Goal: Obtain resource: Download file/media

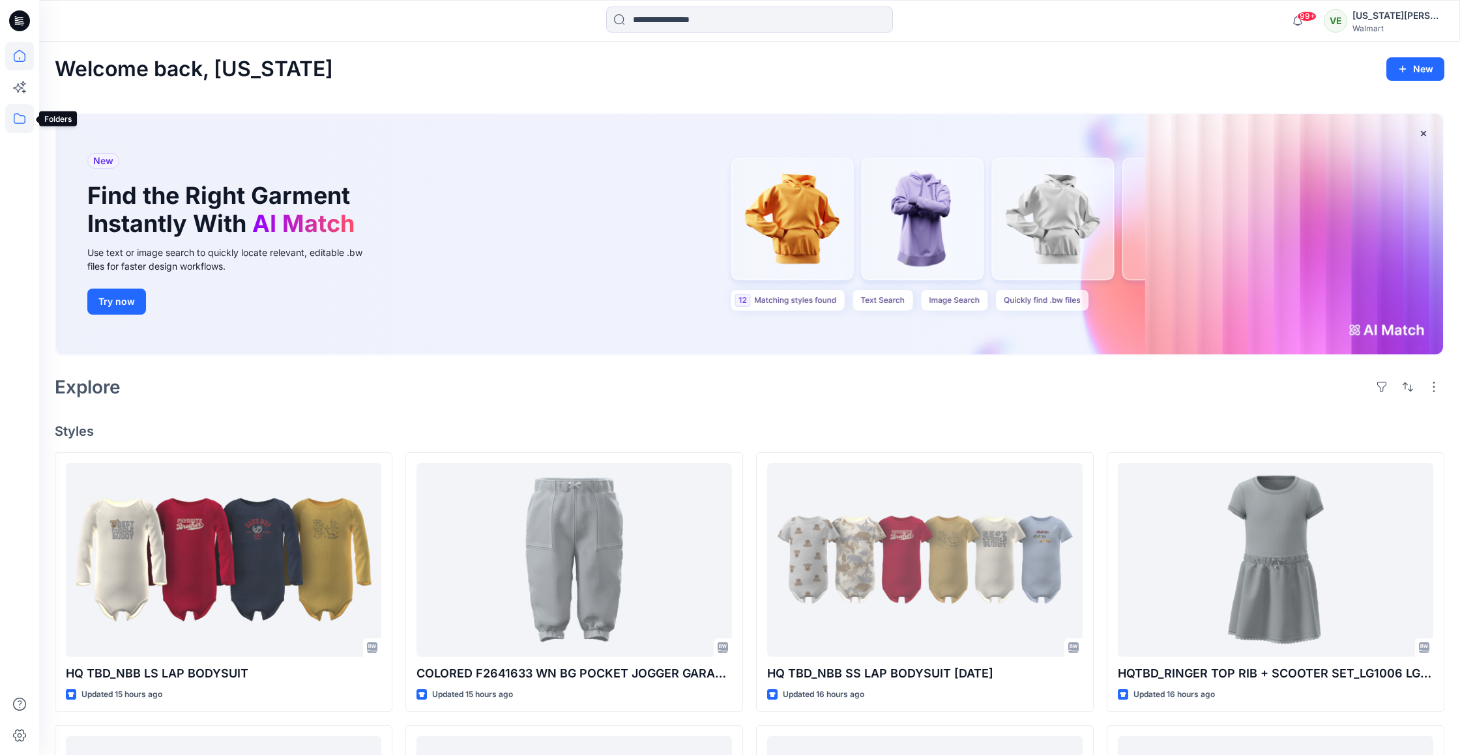
click at [23, 119] on icon at bounding box center [19, 118] width 29 height 29
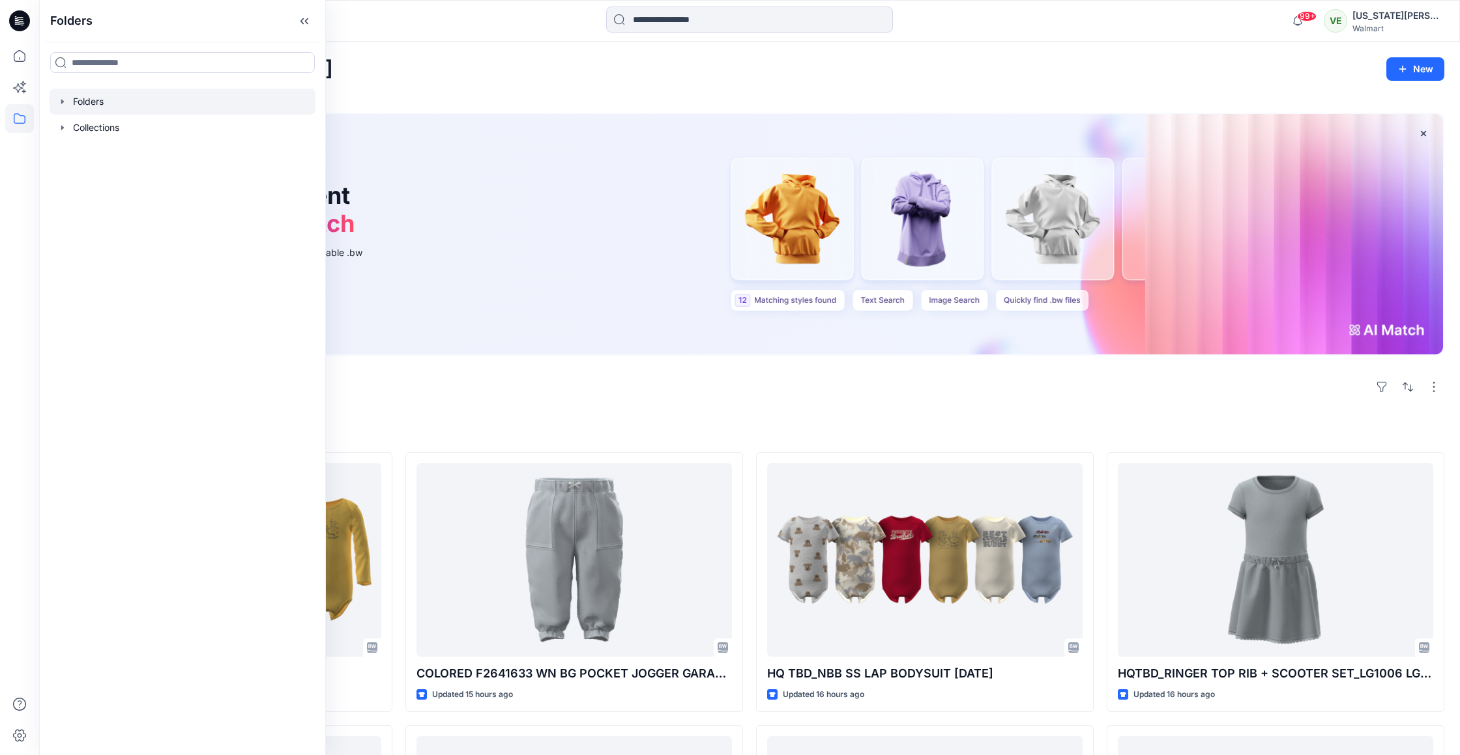
click at [94, 103] on div at bounding box center [183, 102] width 266 height 26
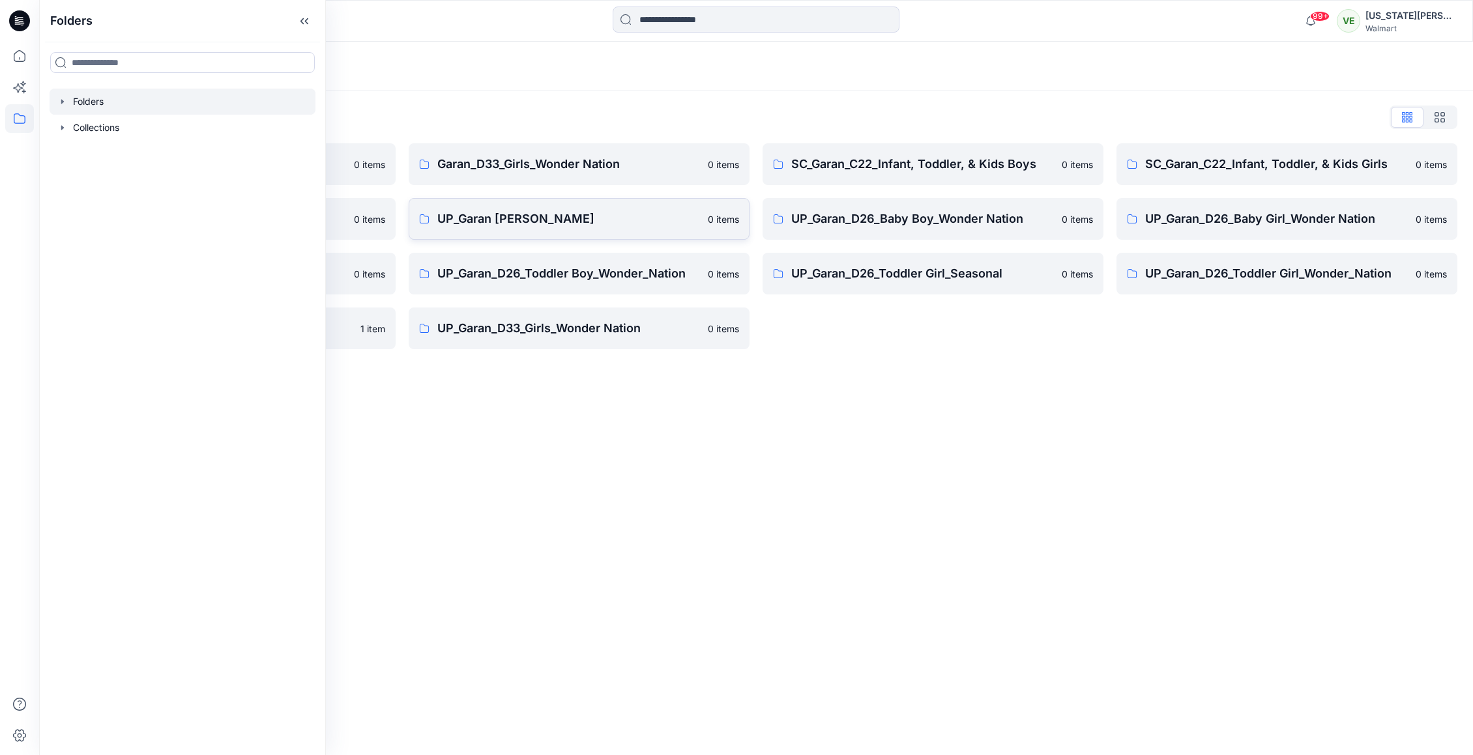
click at [520, 212] on p "UP_Garan [PERSON_NAME]" at bounding box center [568, 219] width 263 height 18
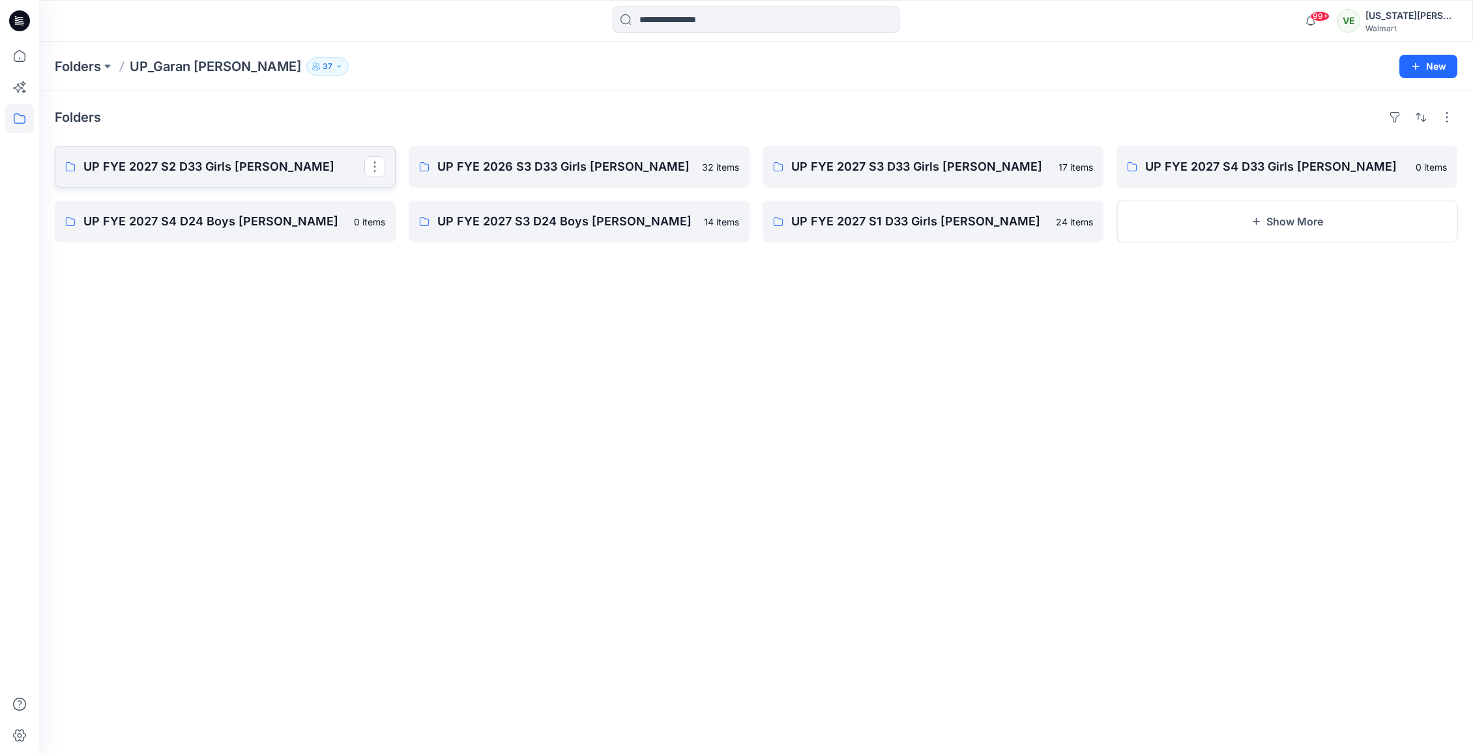
click at [306, 181] on link "UP FYE 2027 S2 D33 Girls Littles" at bounding box center [225, 167] width 341 height 42
click at [488, 177] on link "UP FYE 2026 S3 D33 Girls [PERSON_NAME]" at bounding box center [579, 167] width 341 height 42
click at [804, 173] on p "UP FYE 2027 S3 D33 Girls Littles" at bounding box center [931, 167] width 281 height 18
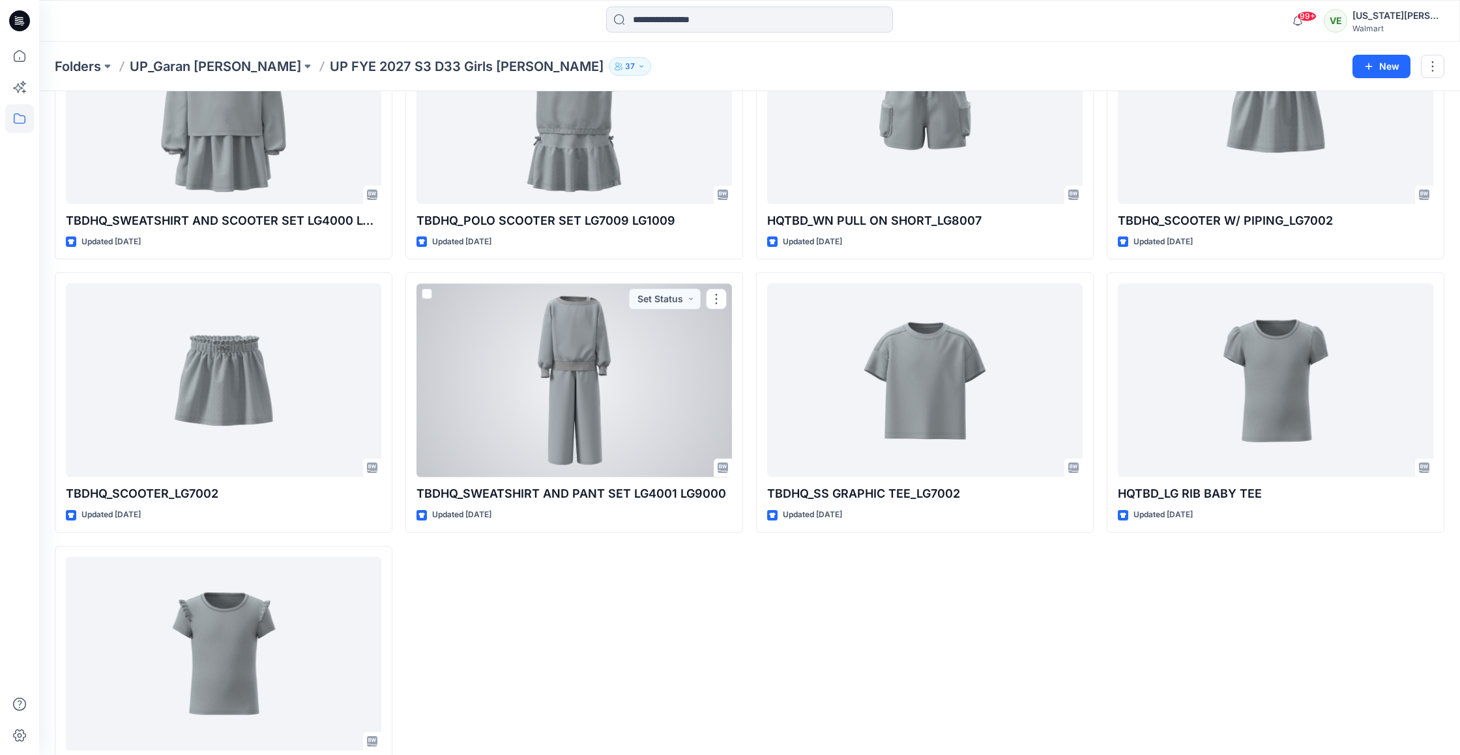
scroll to position [695, 0]
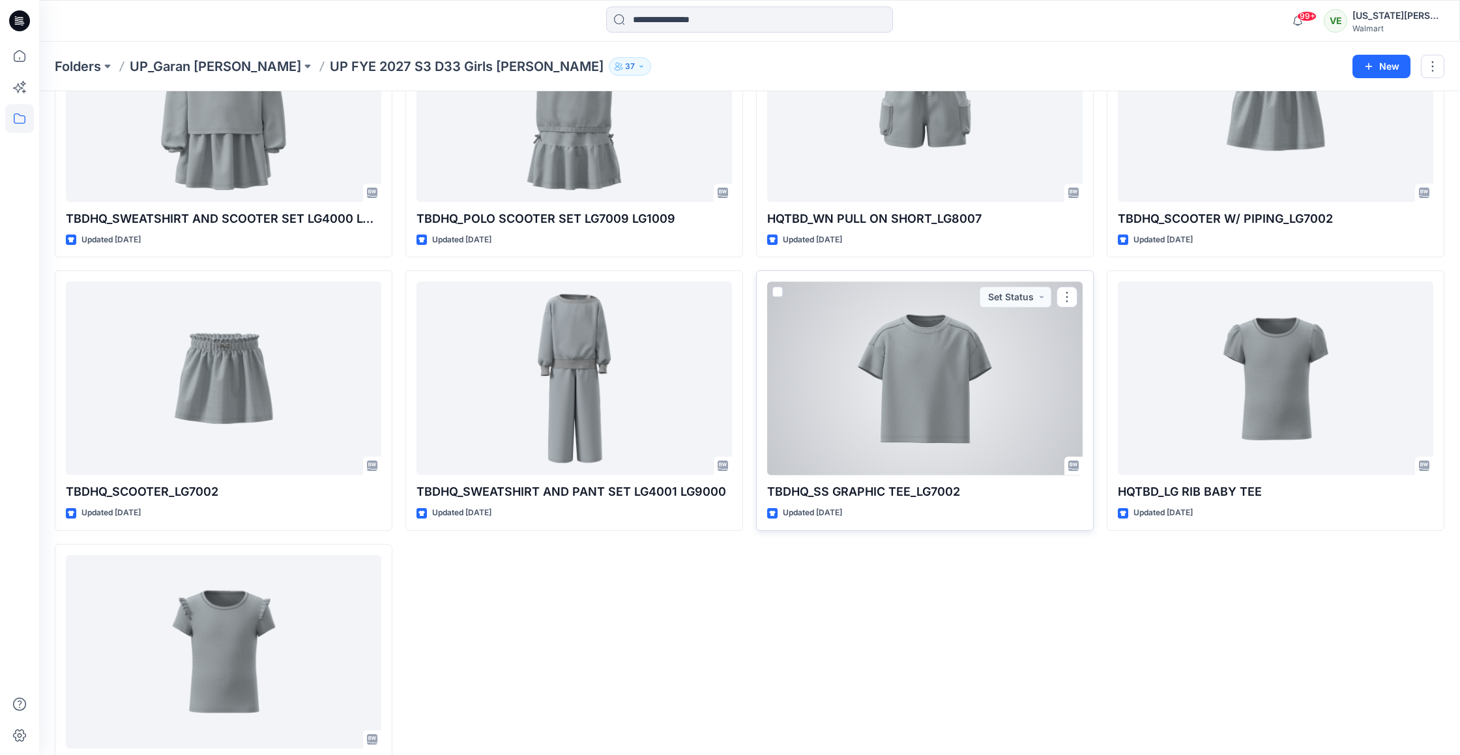
click at [984, 441] on div at bounding box center [924, 379] width 315 height 194
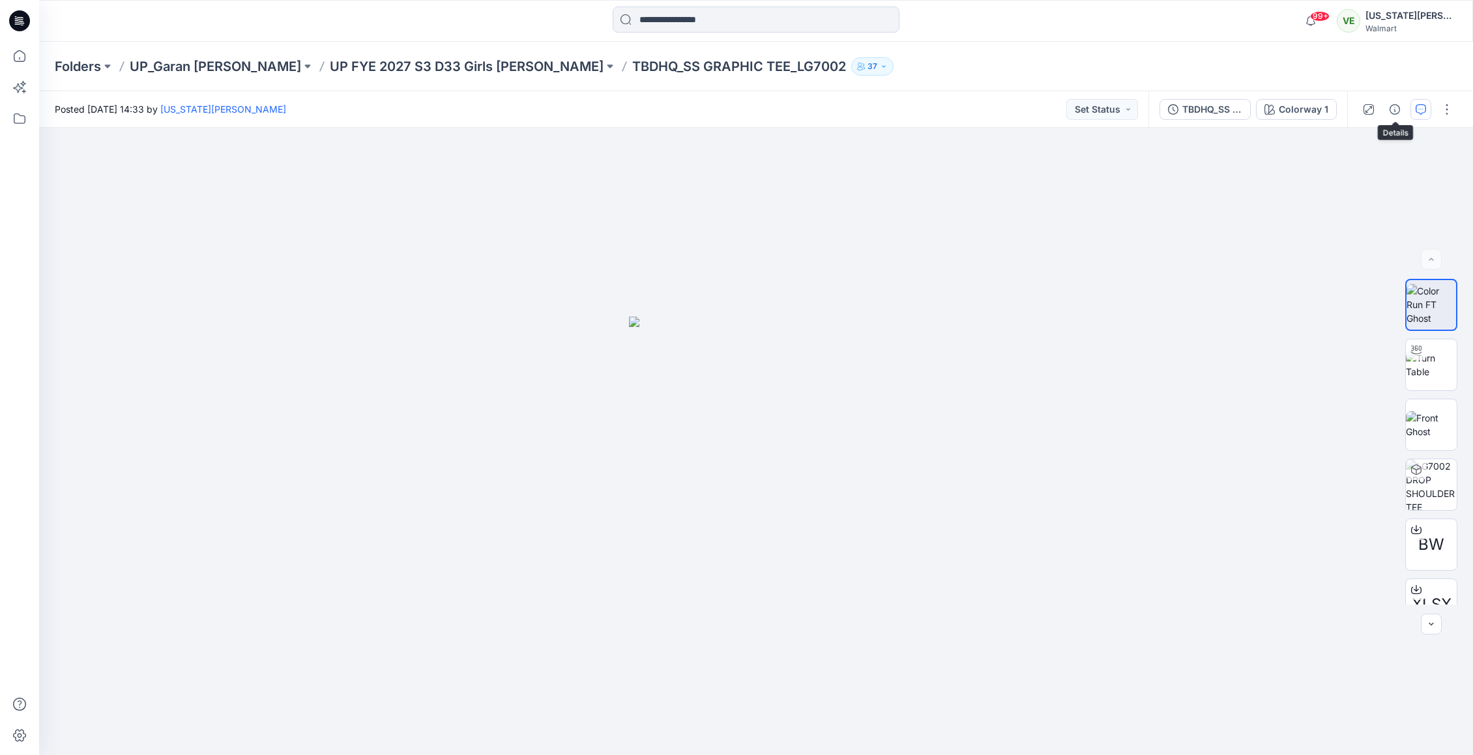
click at [1421, 111] on icon "button" at bounding box center [1421, 109] width 10 height 10
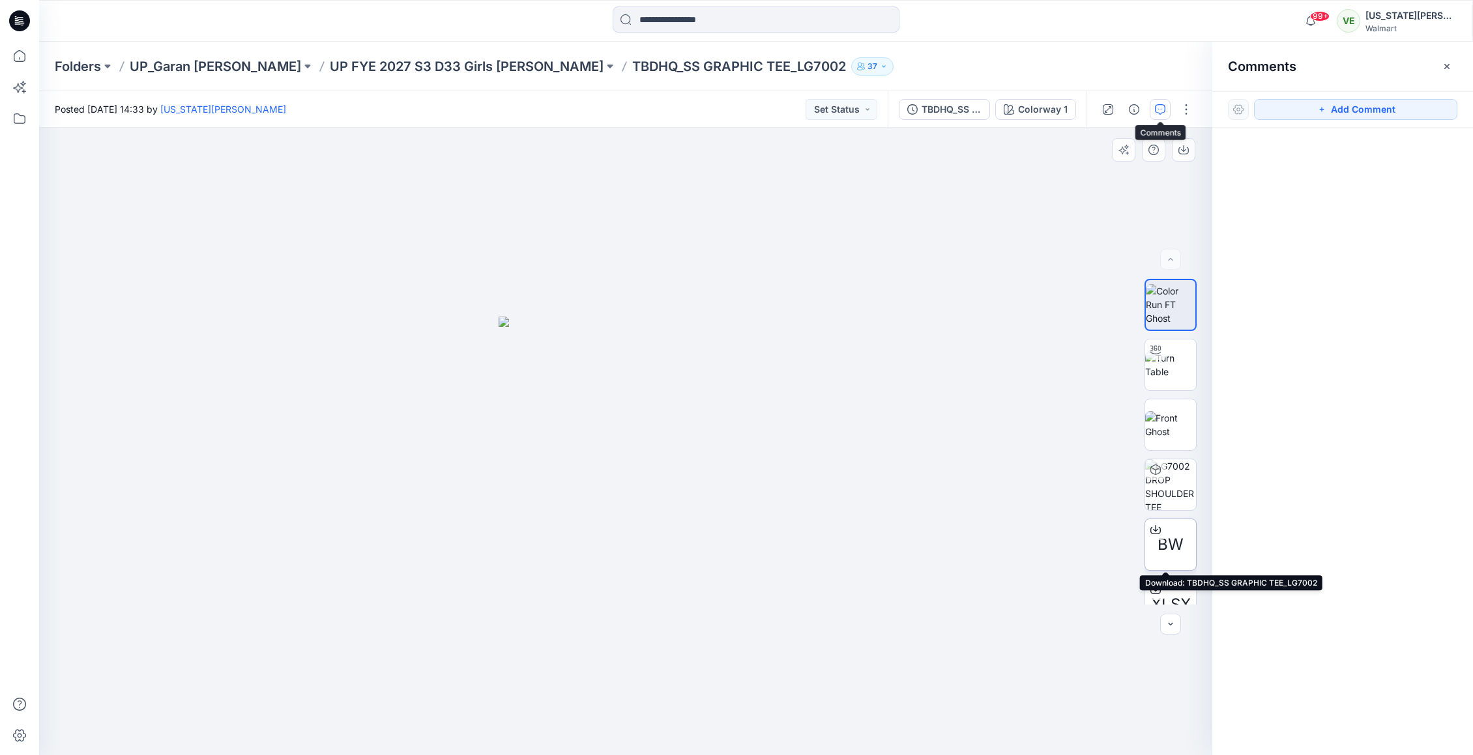
click at [1152, 523] on div at bounding box center [1155, 530] width 21 height 21
click at [343, 59] on p "UP FYE 2027 S3 D33 Girls Littles" at bounding box center [467, 66] width 274 height 18
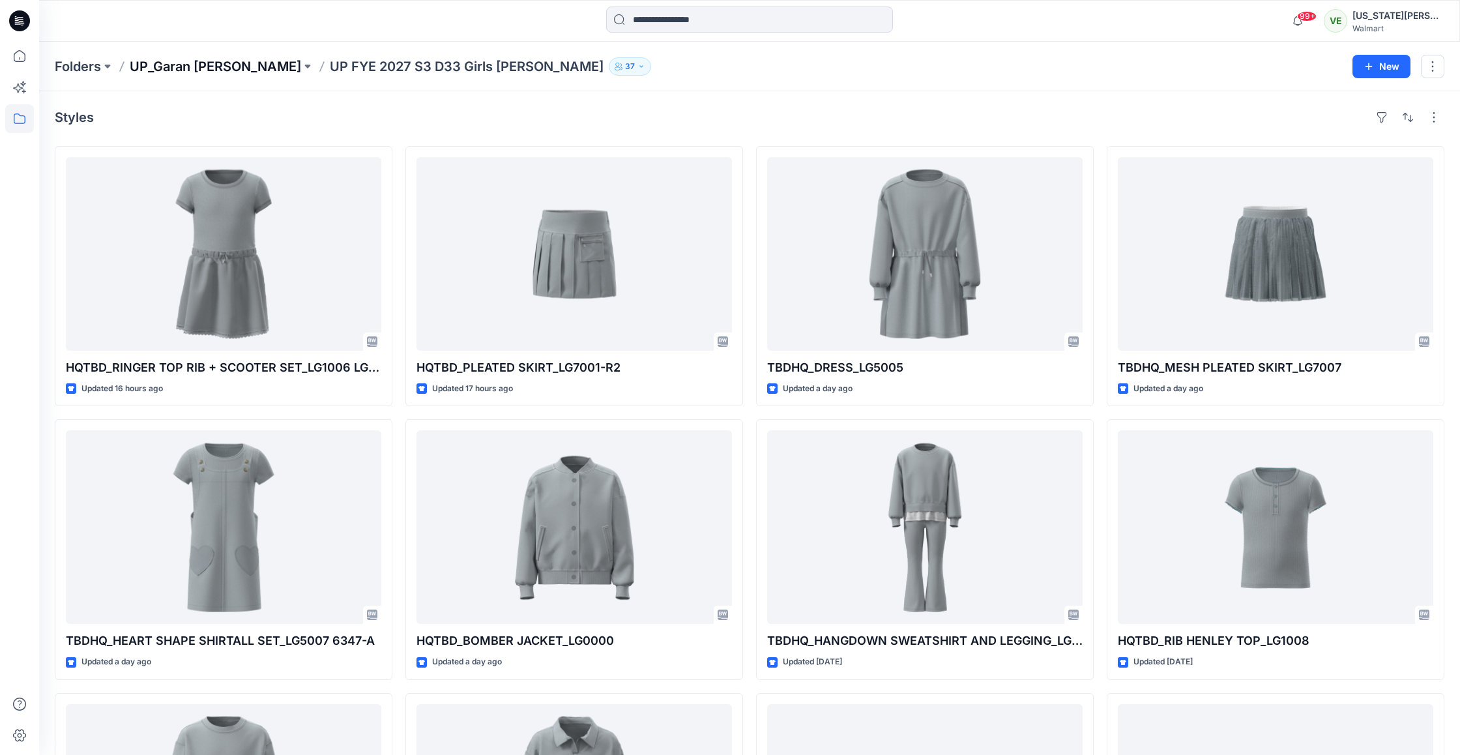
click at [229, 68] on p "UP_Garan [PERSON_NAME]" at bounding box center [215, 66] width 171 height 18
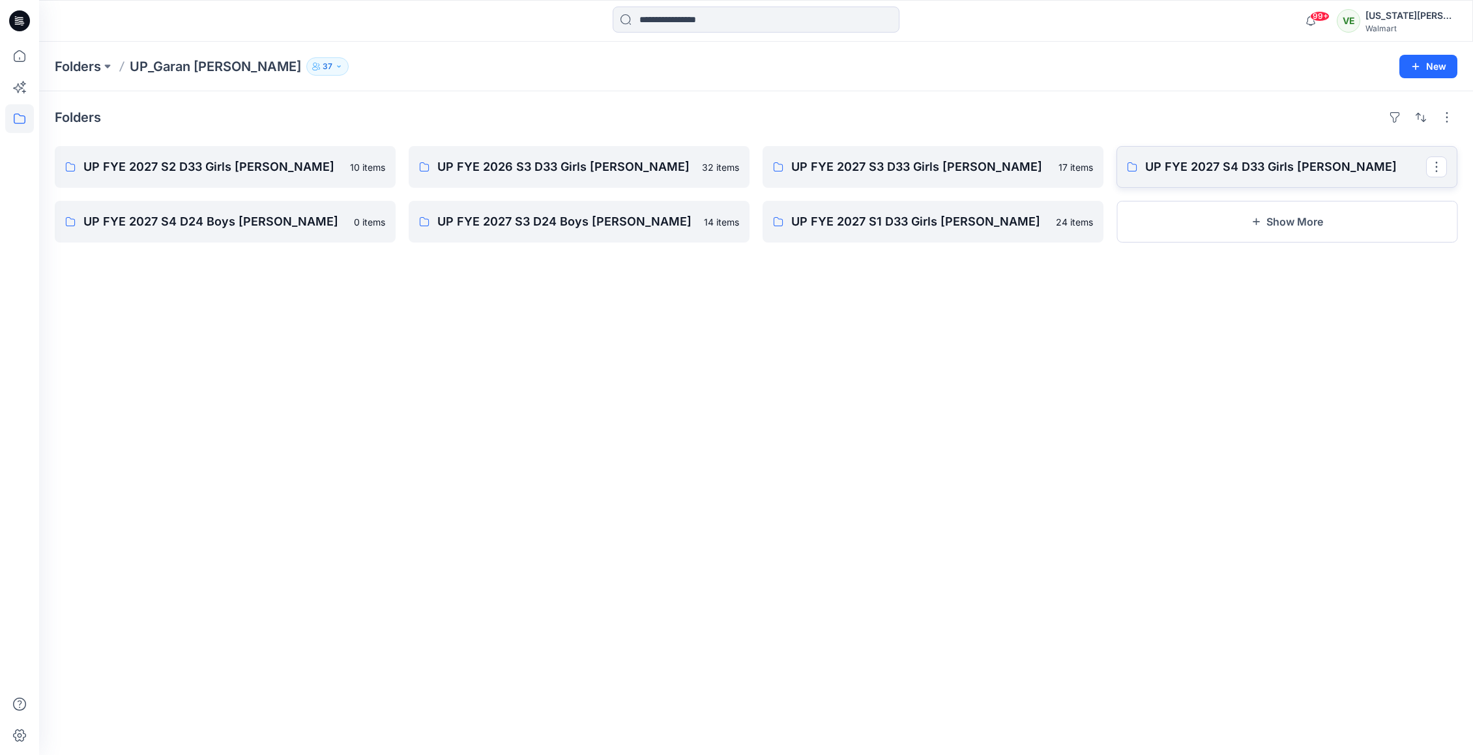
click at [1126, 169] on link "UP FYE 2027 S4 D33 Girls Littles" at bounding box center [1287, 167] width 341 height 42
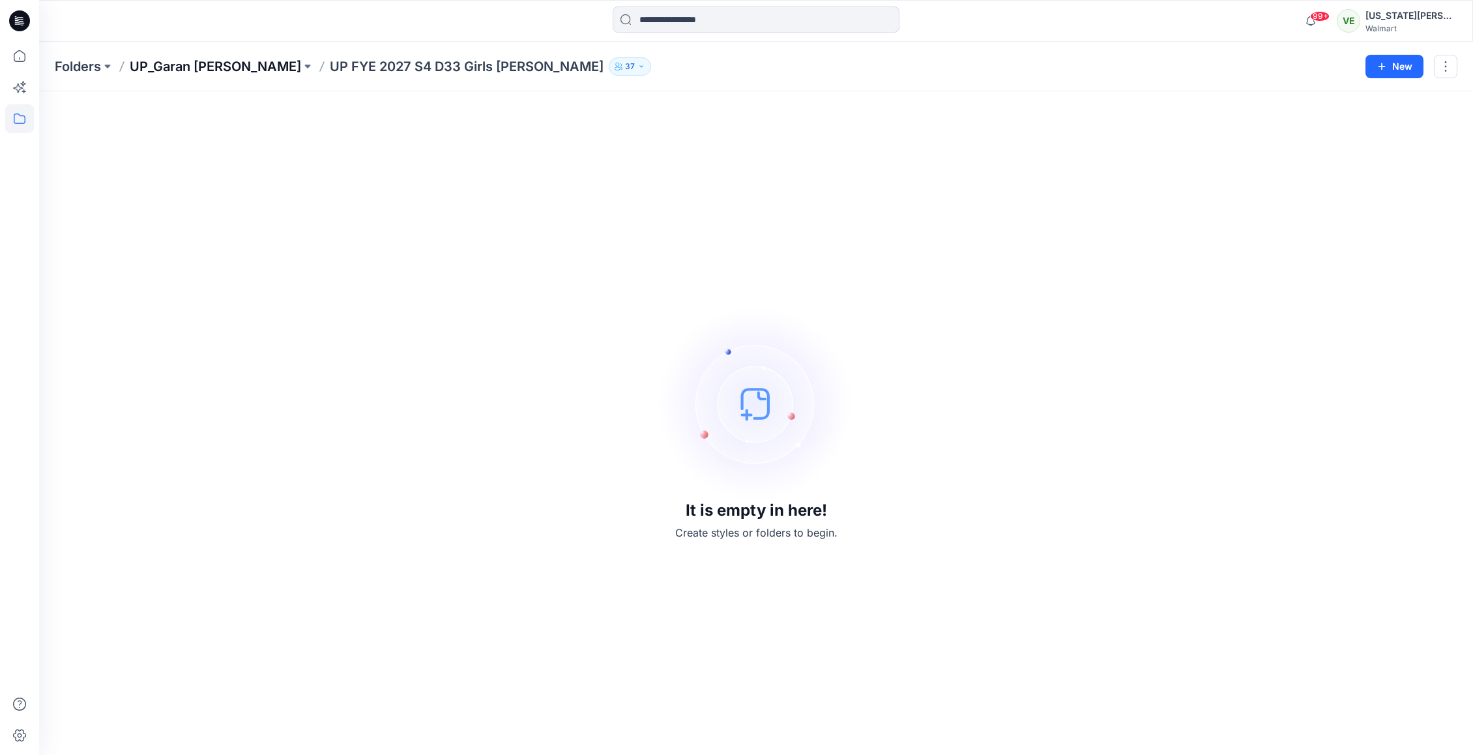
click at [218, 65] on p "UP_Garan [PERSON_NAME]" at bounding box center [215, 66] width 171 height 18
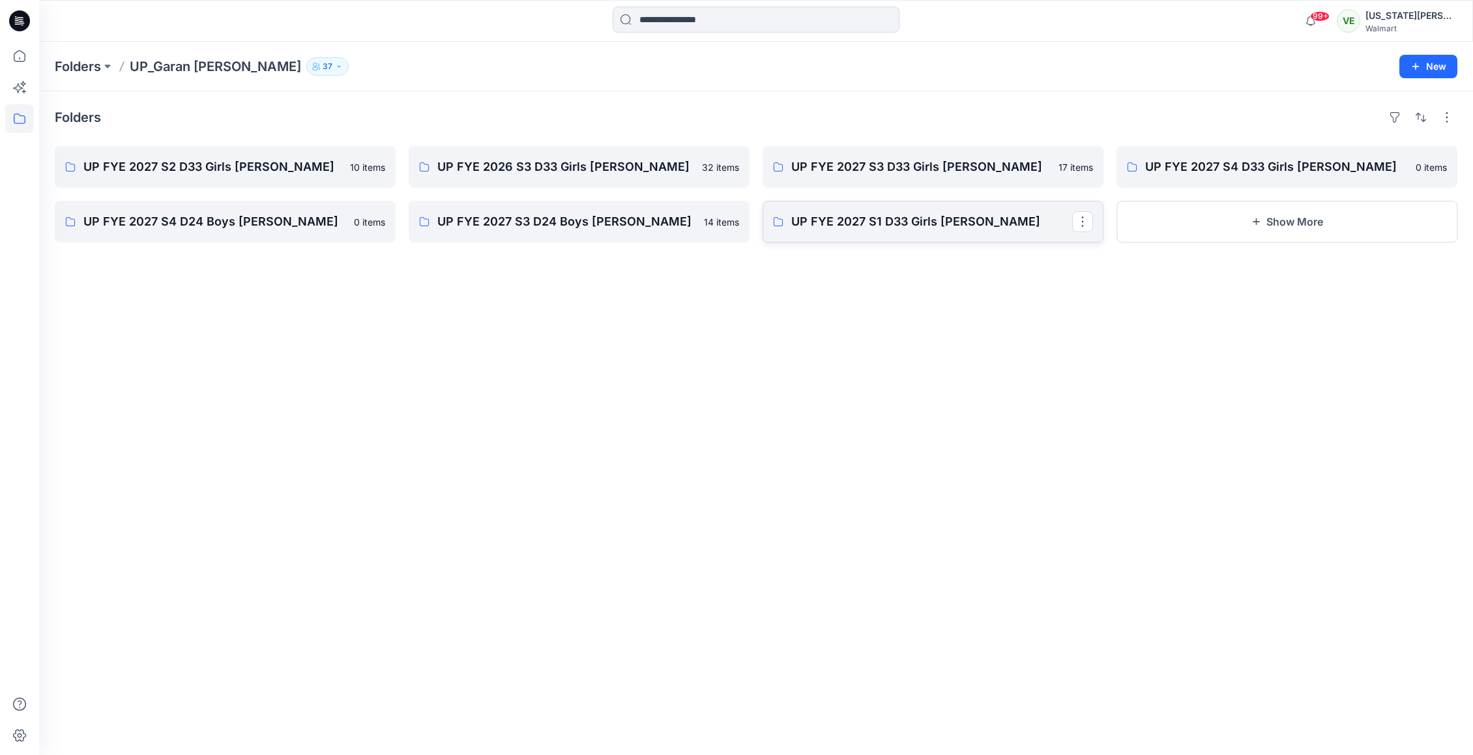
click at [886, 235] on link "UP FYE 2027 S1 D33 Girls Littles" at bounding box center [933, 222] width 341 height 42
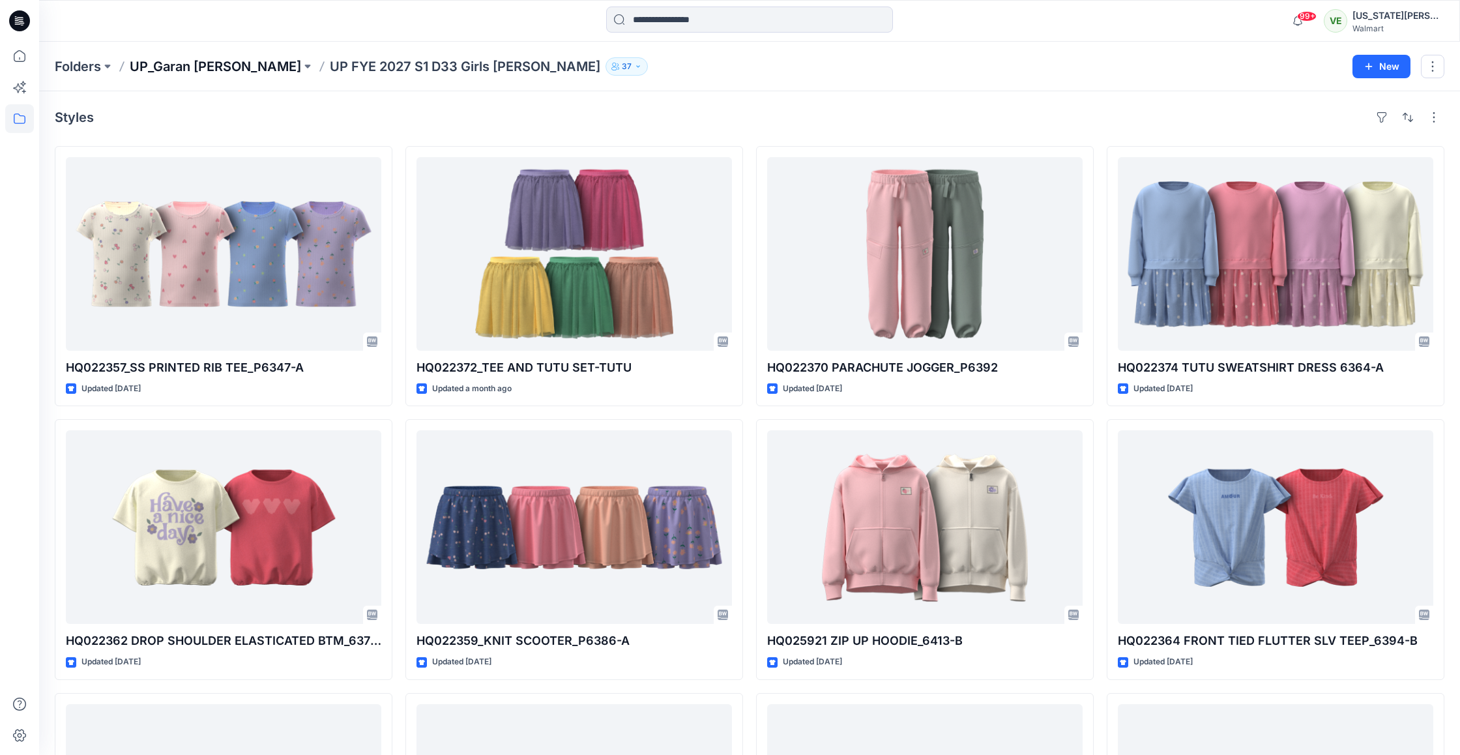
click at [211, 72] on p "UP_Garan [PERSON_NAME]" at bounding box center [215, 66] width 171 height 18
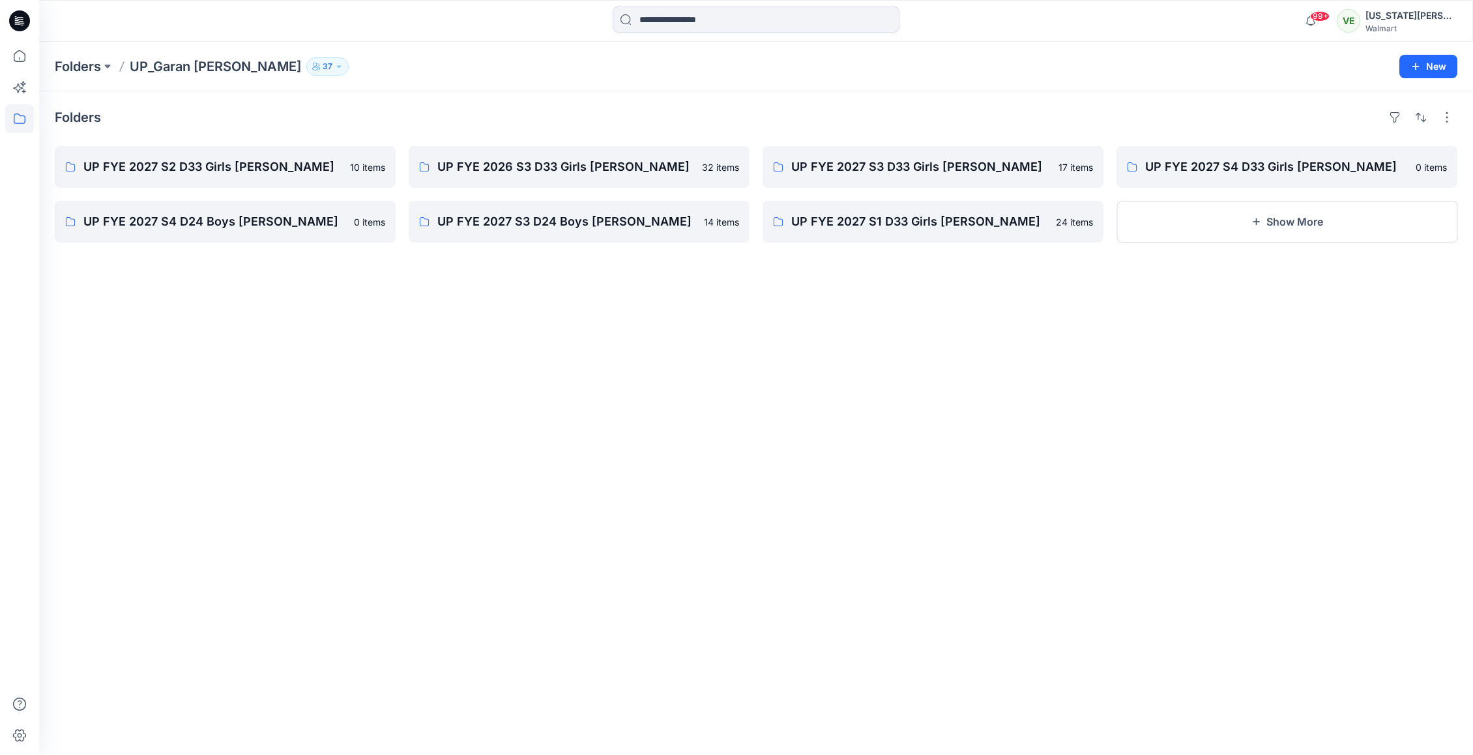
click at [1232, 253] on div "Folders UP FYE 2027 S2 D33 Girls Littles 10 items UP FYE 2027 S4 D24 Boys Littl…" at bounding box center [756, 423] width 1434 height 664
click at [1229, 233] on button "Show More" at bounding box center [1287, 222] width 341 height 42
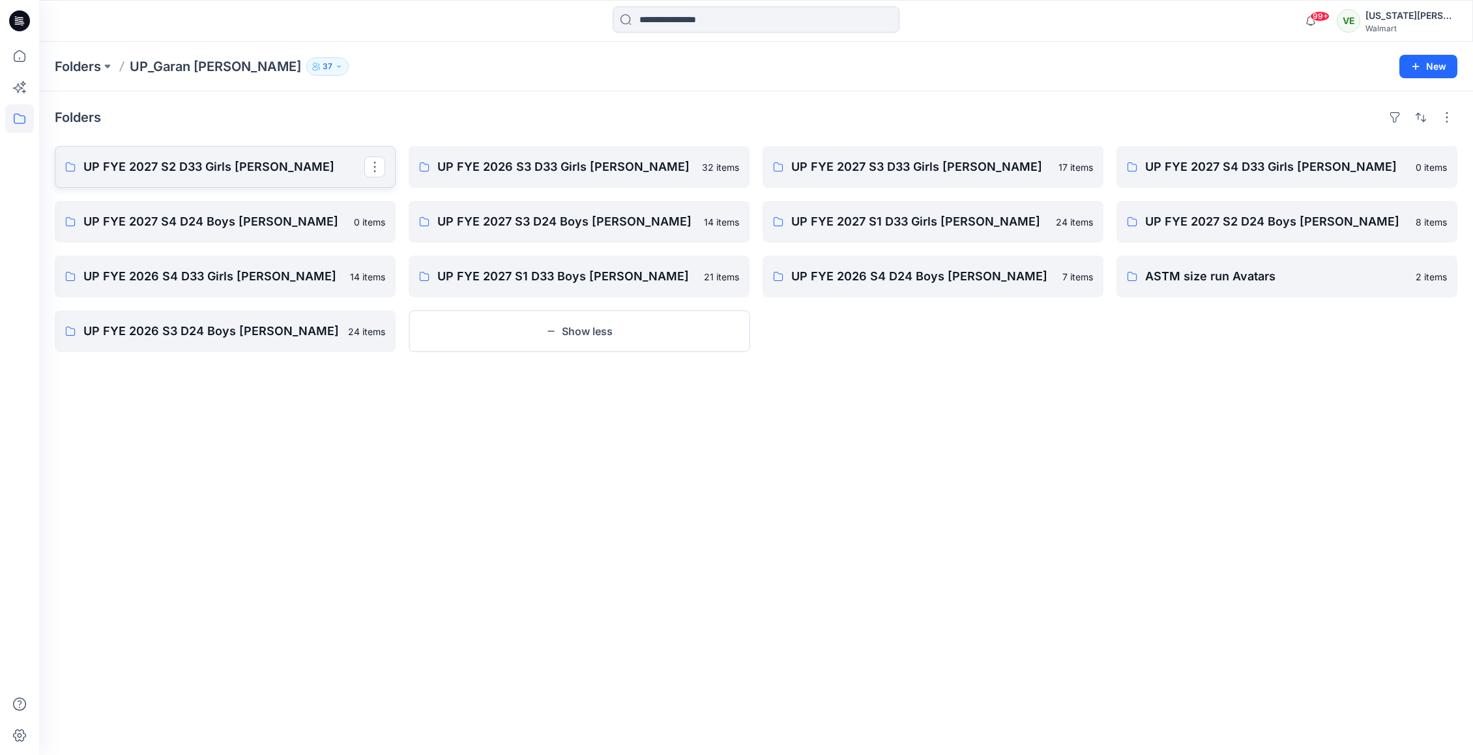
click at [265, 177] on link "UP FYE 2027 S2 D33 Girls Littles" at bounding box center [225, 167] width 341 height 42
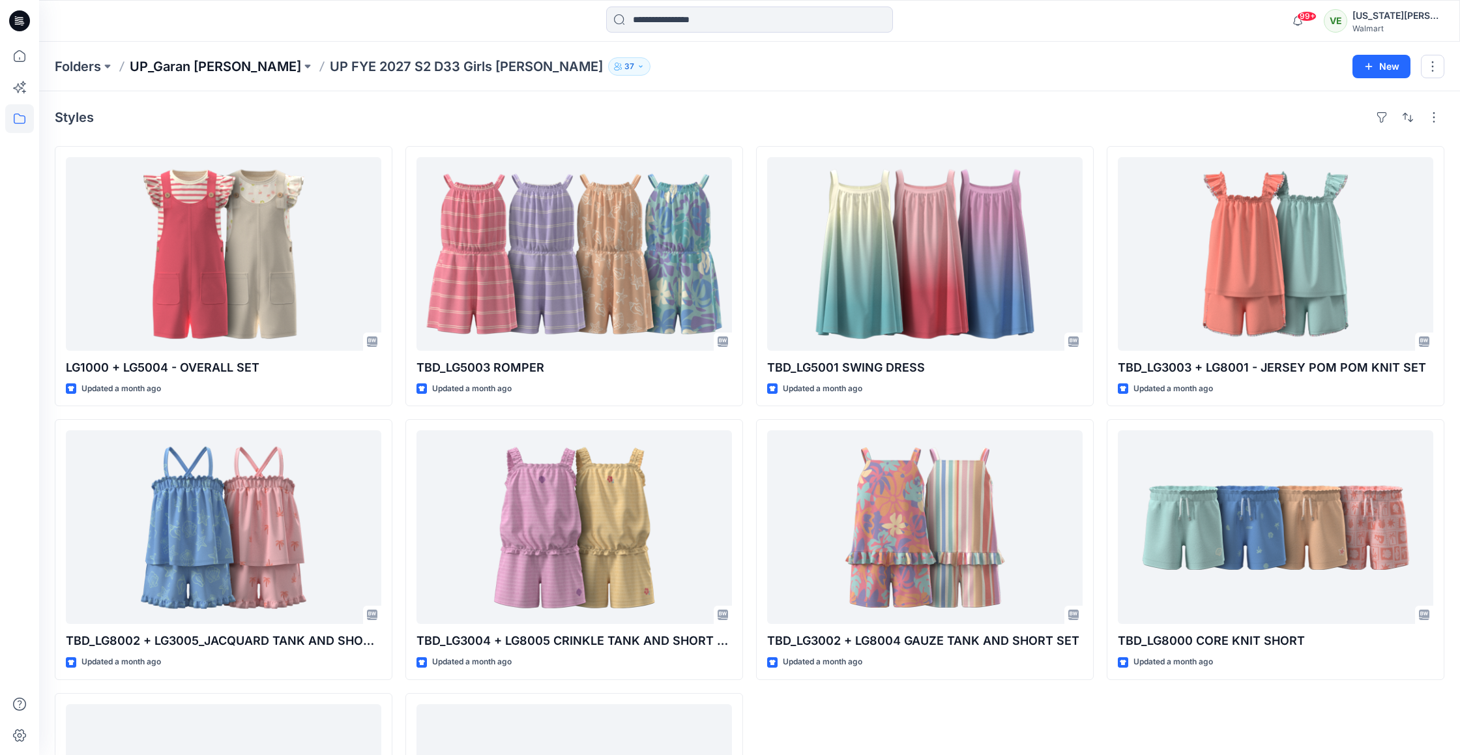
click at [177, 57] on div "Folders UP_Garan Littles UP FYE 2027 S2 D33 Girls Littles 37 New" at bounding box center [749, 67] width 1421 height 50
click at [179, 70] on p "UP_Garan [PERSON_NAME]" at bounding box center [215, 66] width 171 height 18
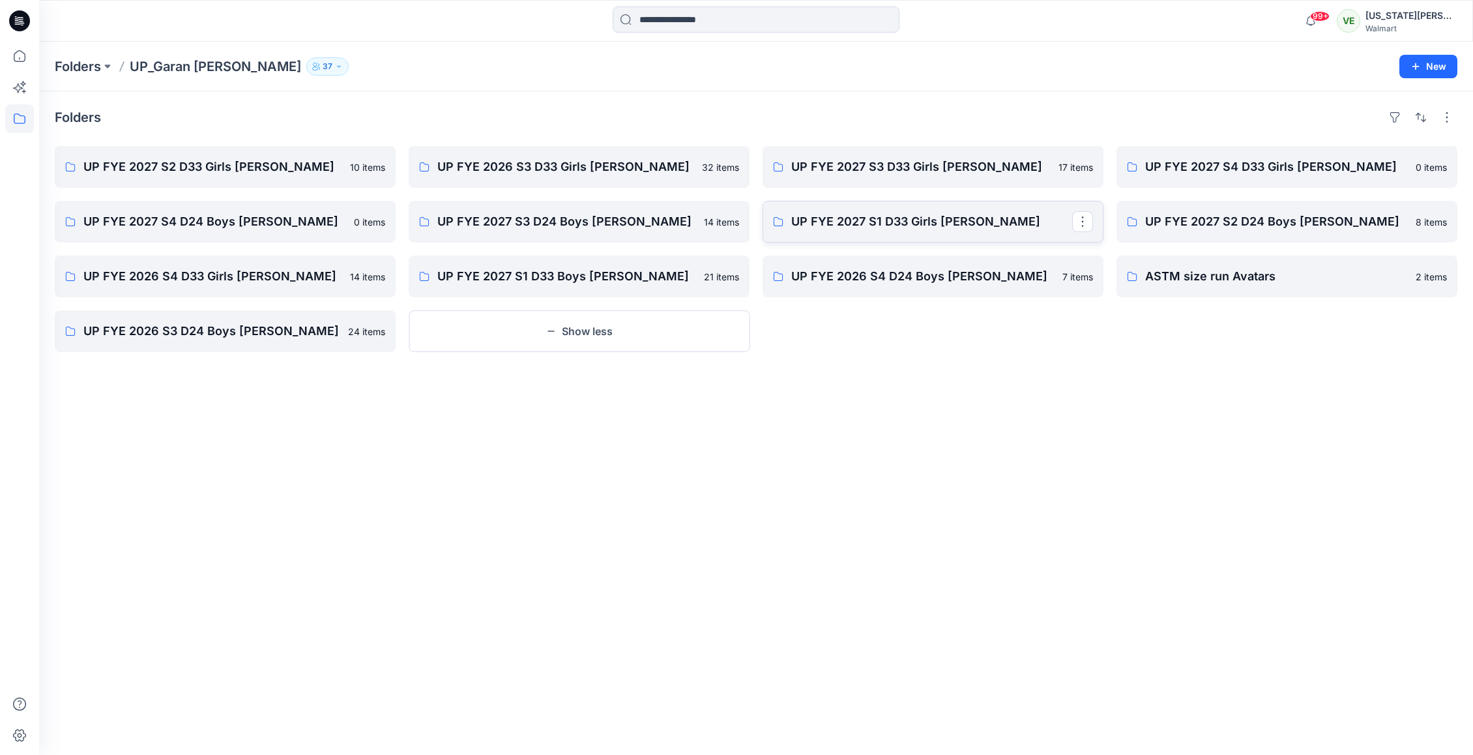
click at [918, 235] on link "UP FYE 2027 S1 D33 Girls Littles" at bounding box center [933, 222] width 341 height 42
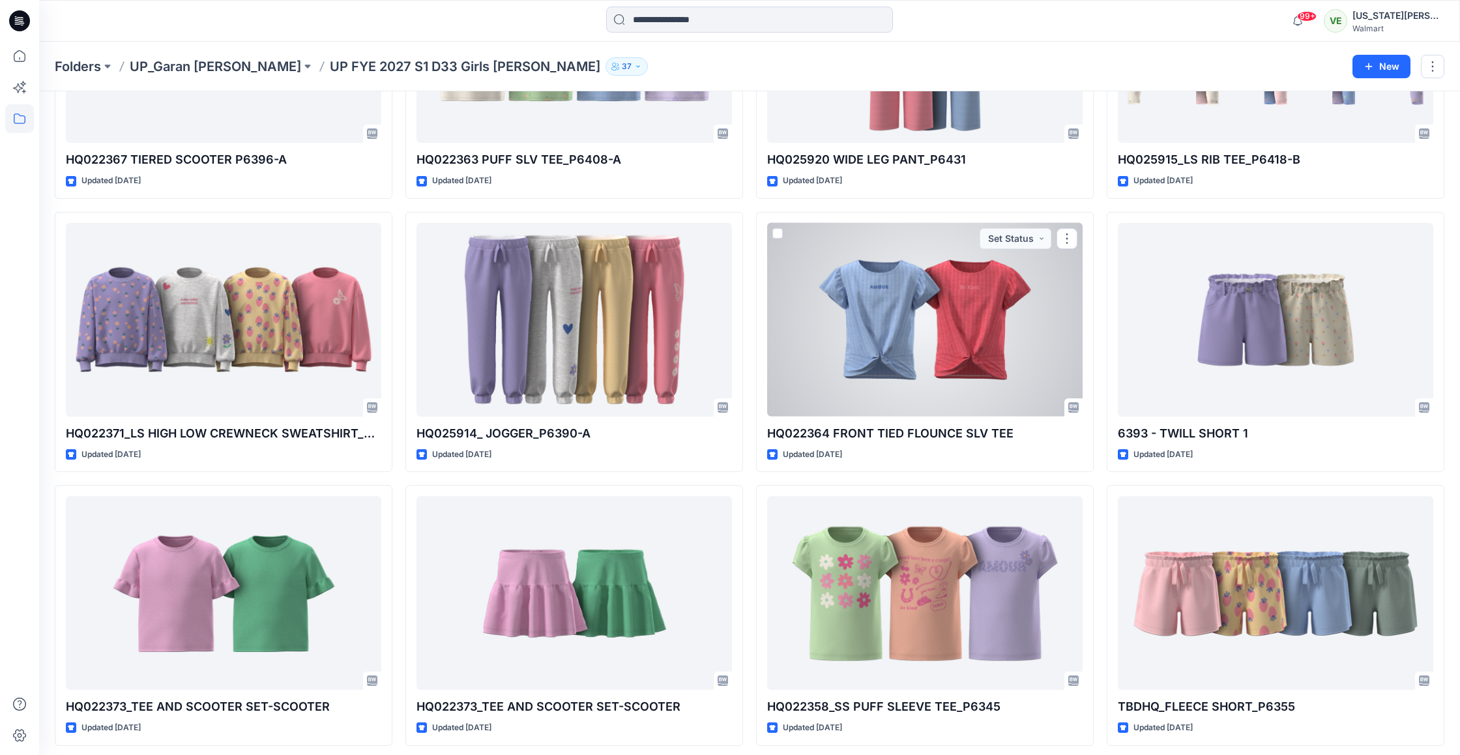
scroll to position [1035, 0]
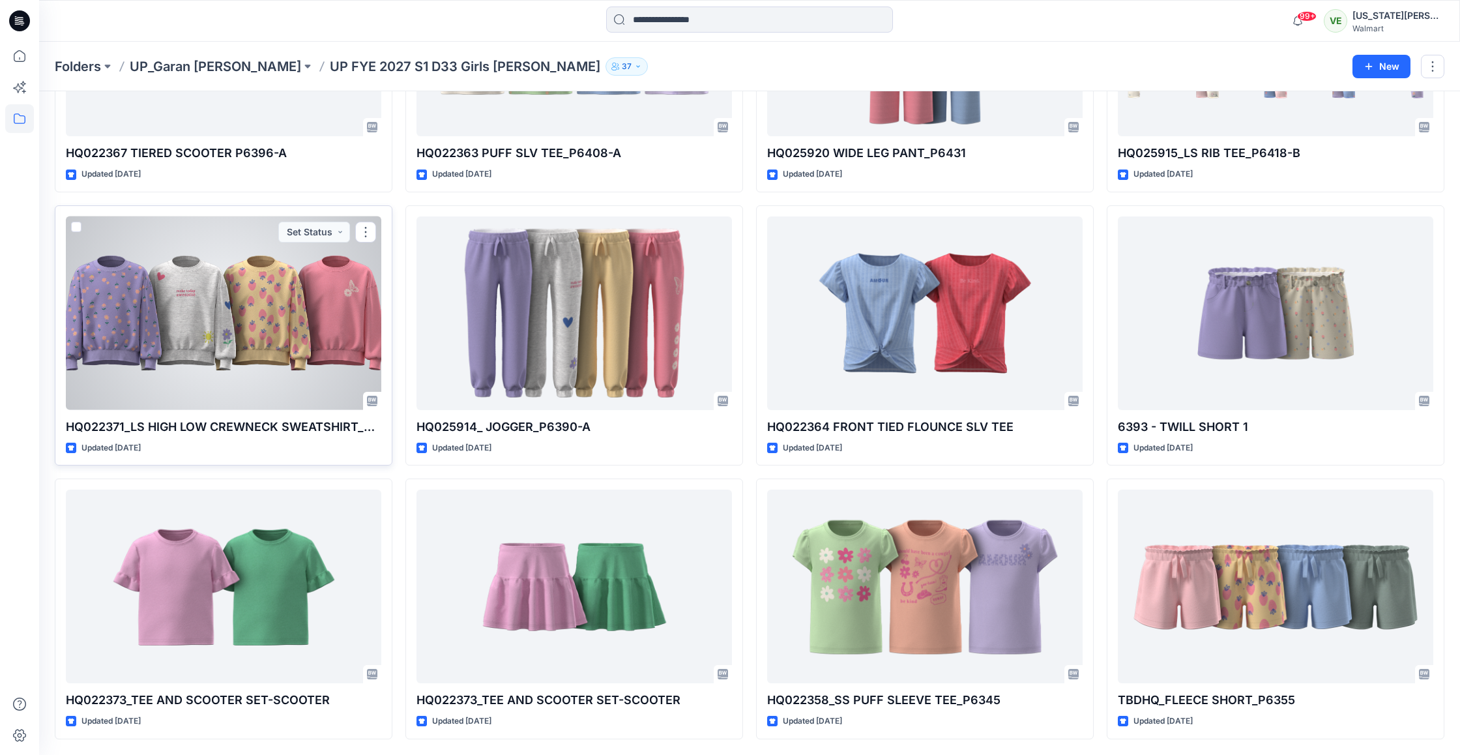
click at [299, 344] on div at bounding box center [223, 313] width 315 height 194
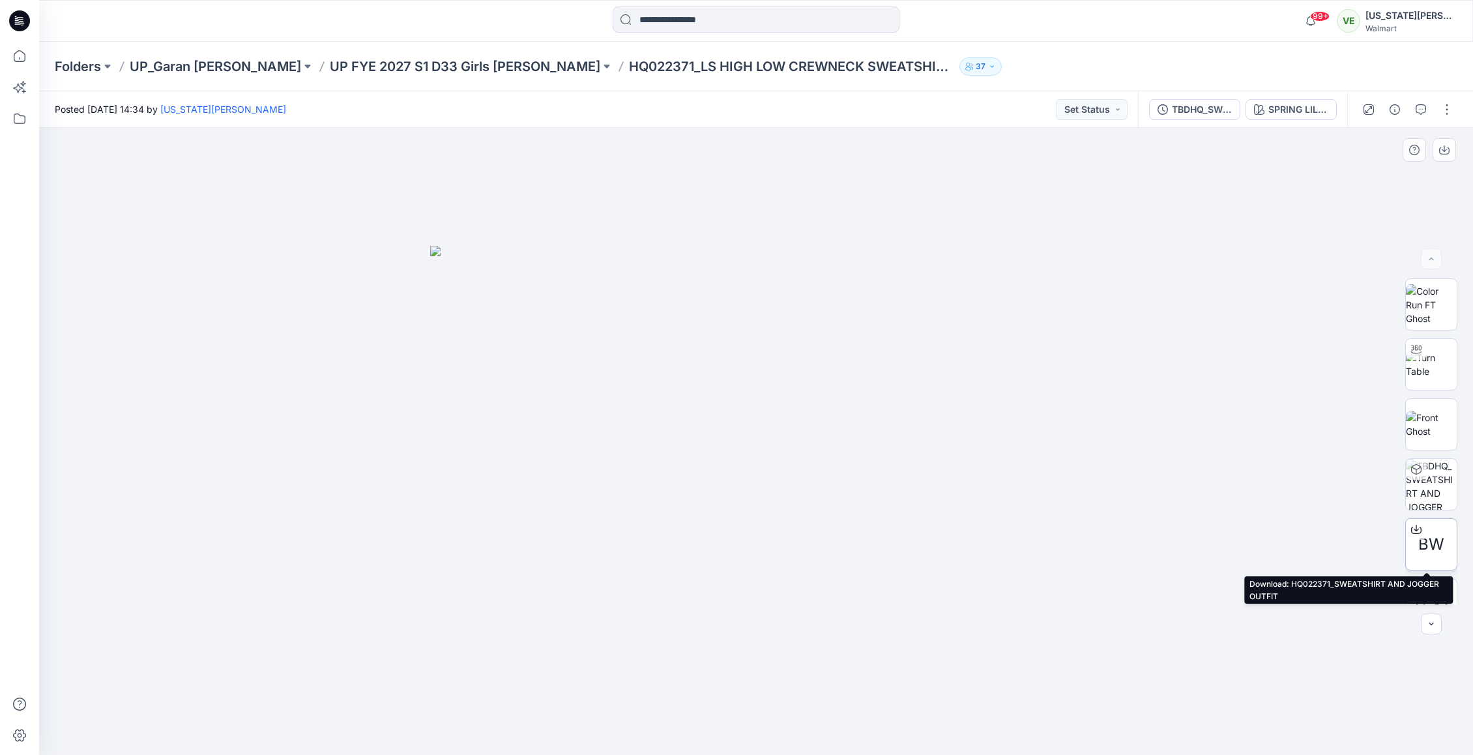
click at [1416, 527] on icon at bounding box center [1416, 530] width 10 height 7
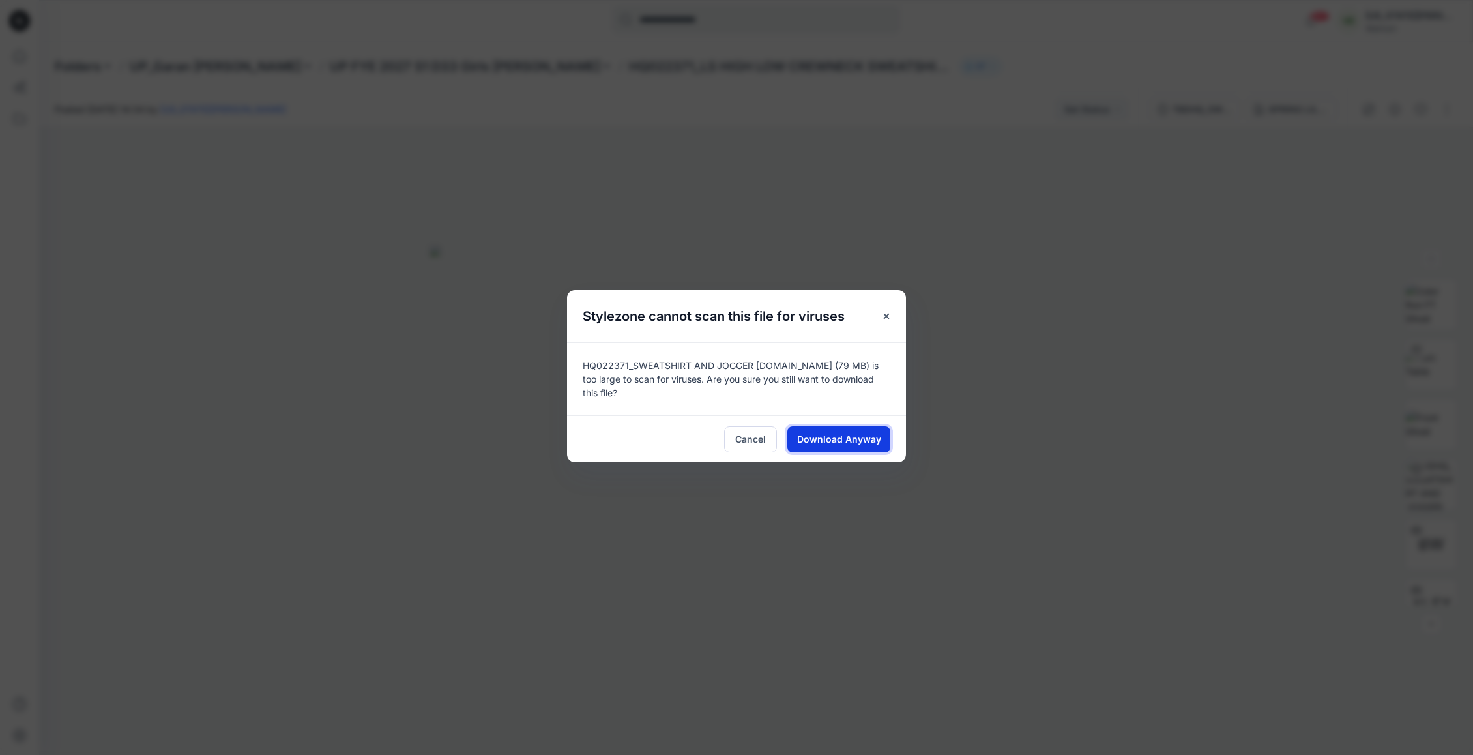
click at [843, 432] on span "Download Anyway" at bounding box center [839, 439] width 84 height 14
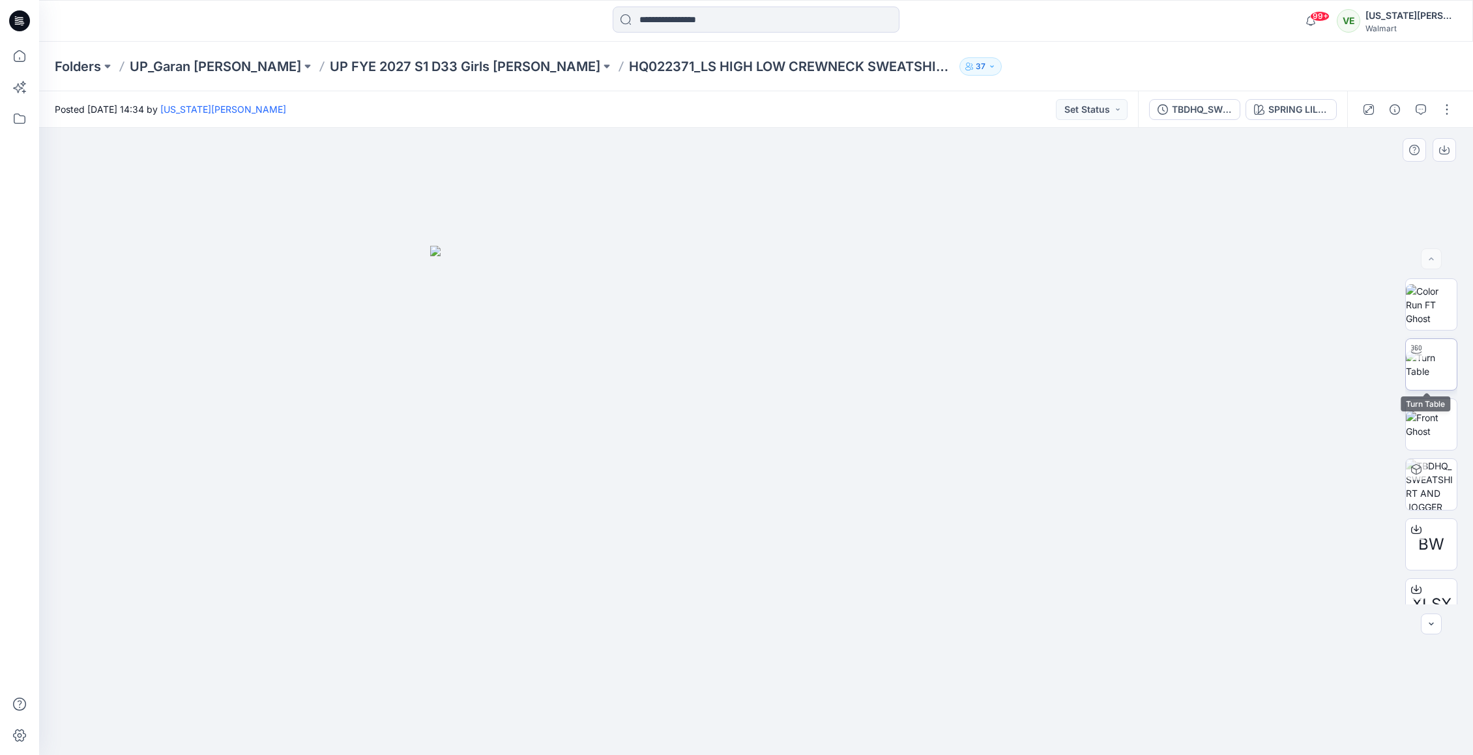
click at [1422, 378] on img at bounding box center [1431, 364] width 51 height 27
drag, startPoint x: 737, startPoint y: 606, endPoint x: 631, endPoint y: 531, distance: 130.0
click at [631, 531] on img at bounding box center [756, 237] width 1295 height 1036
click at [459, 173] on img at bounding box center [756, 237] width 1295 height 1036
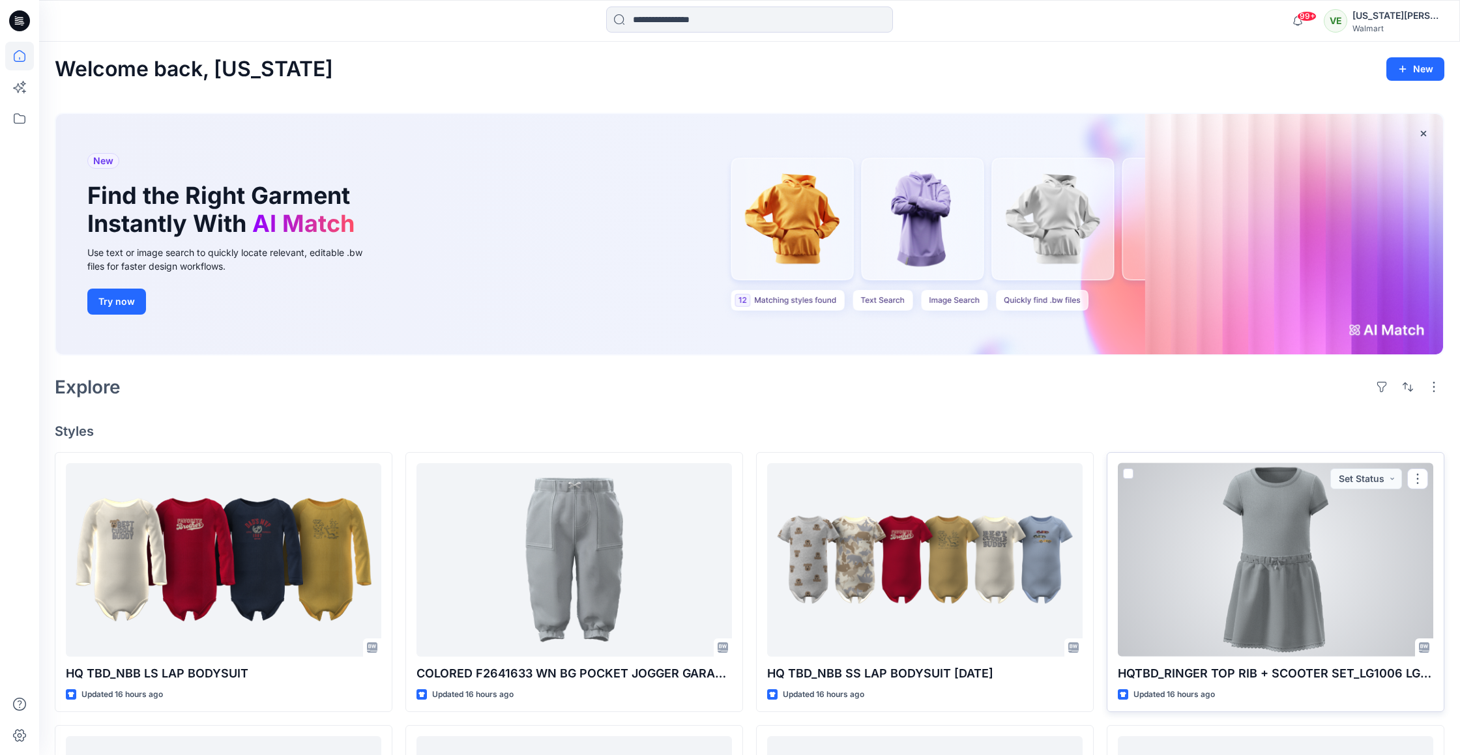
click at [1296, 619] on div at bounding box center [1275, 560] width 315 height 194
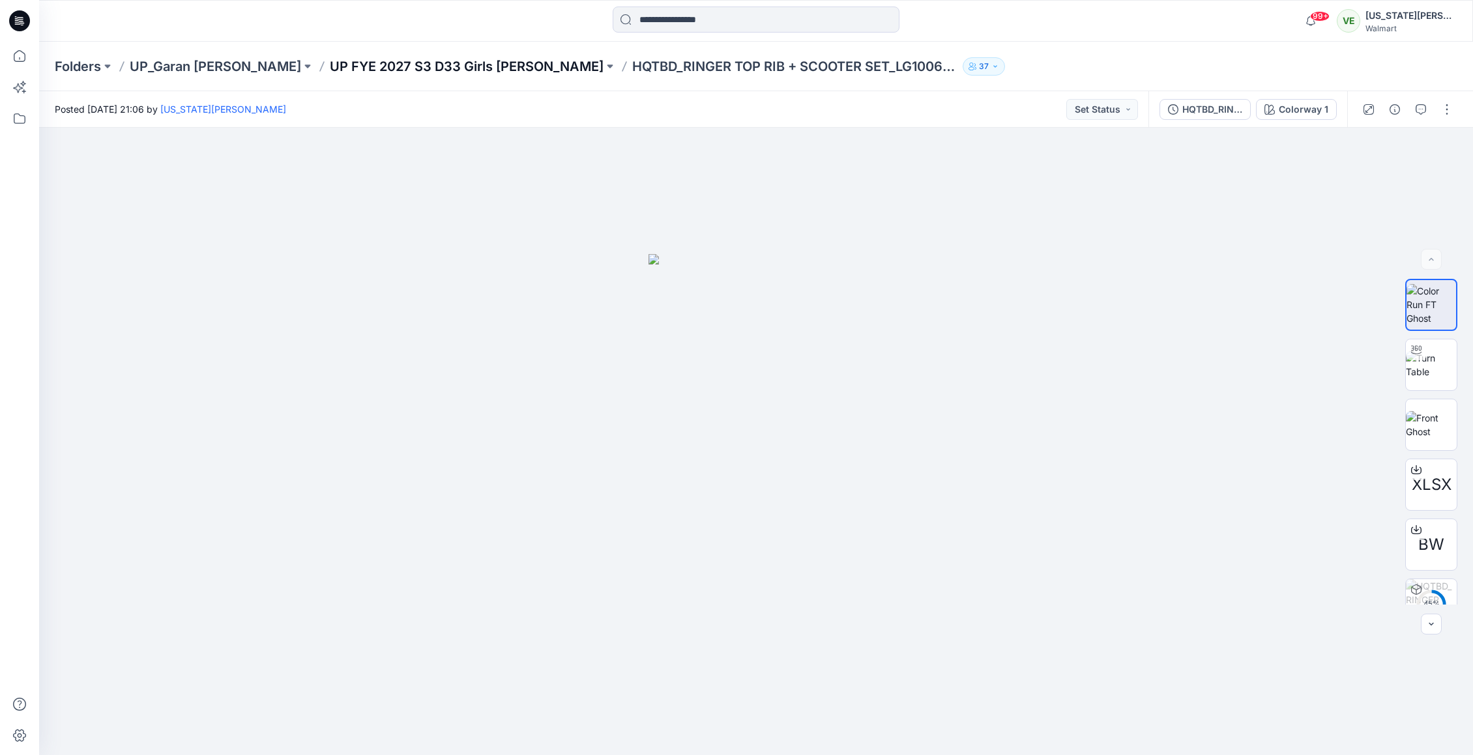
click at [418, 66] on p "UP FYE 2027 S3 D33 Girls Littles" at bounding box center [467, 66] width 274 height 18
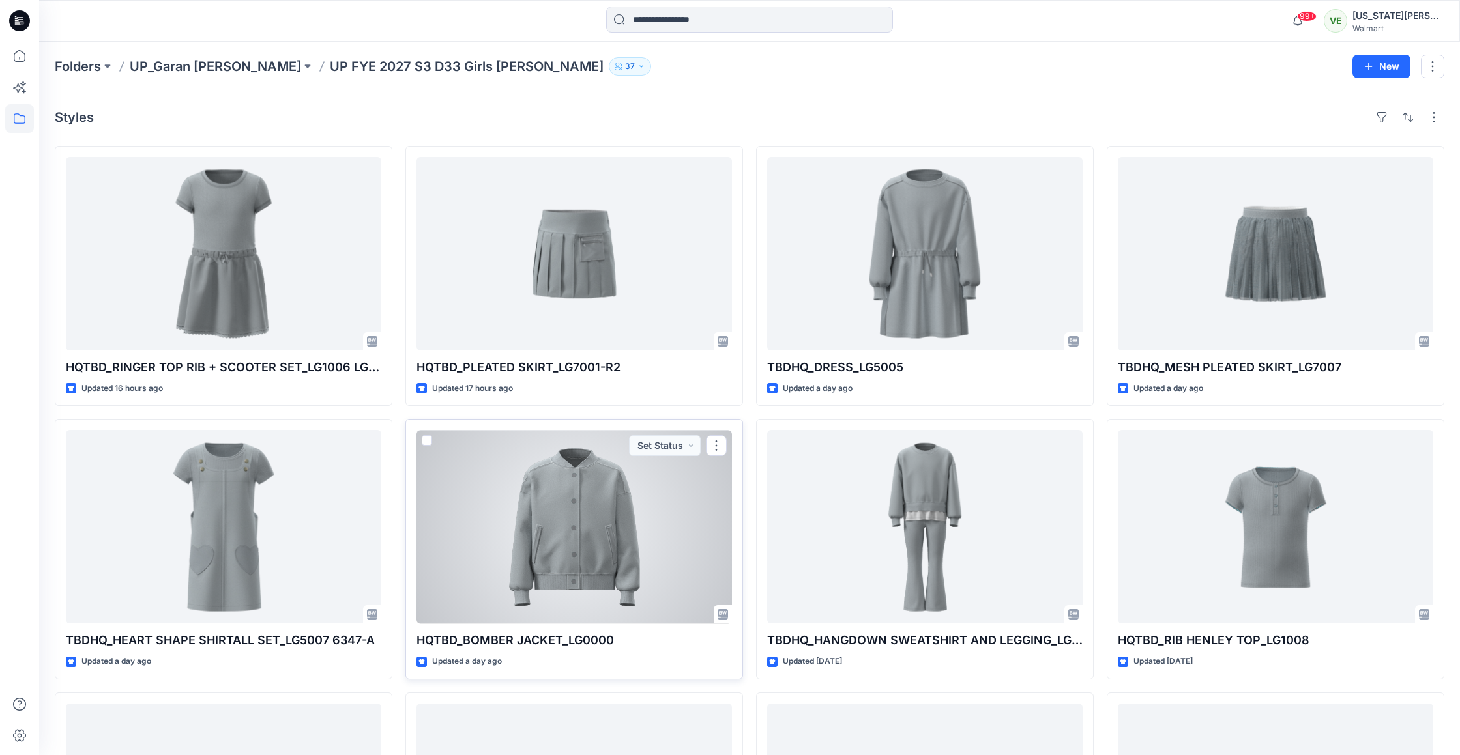
scroll to position [3, 0]
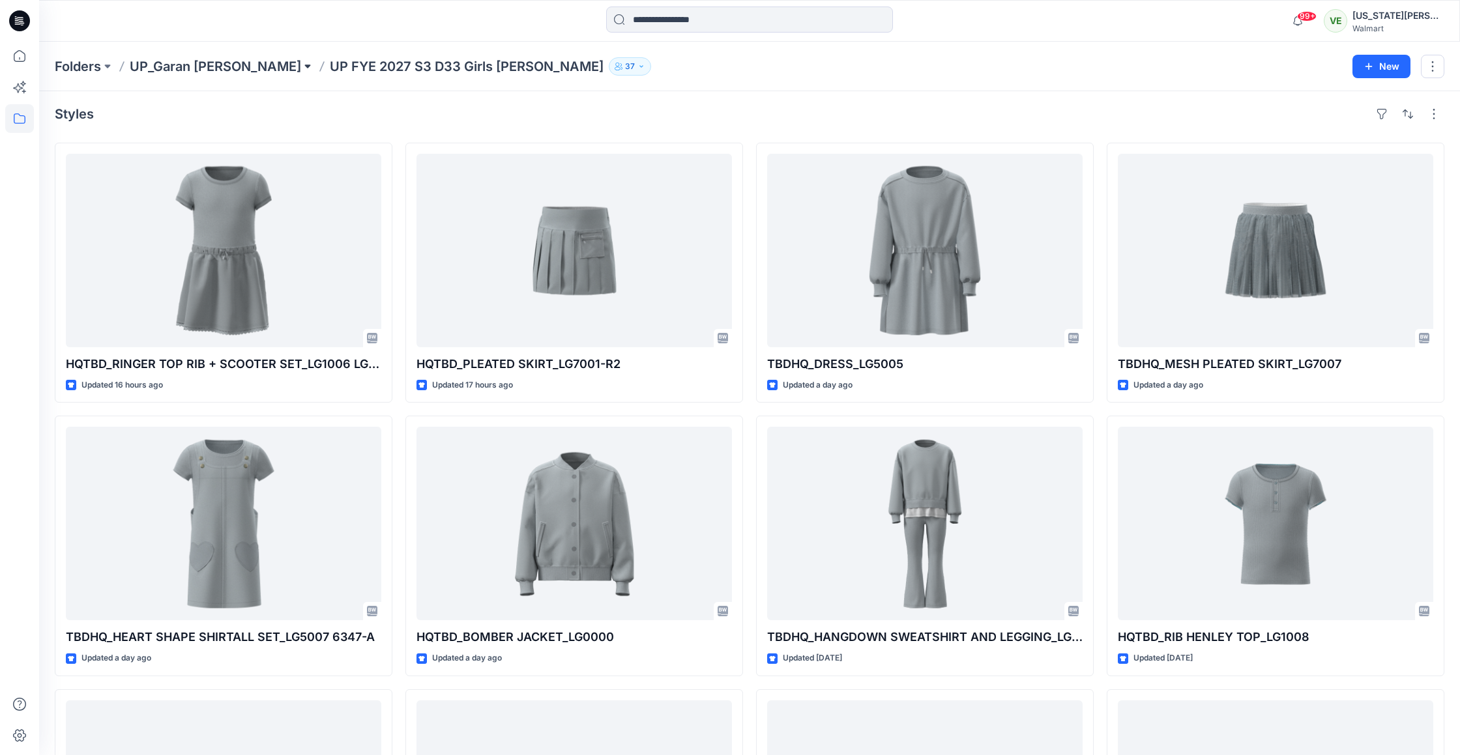
click at [301, 60] on button at bounding box center [307, 66] width 13 height 18
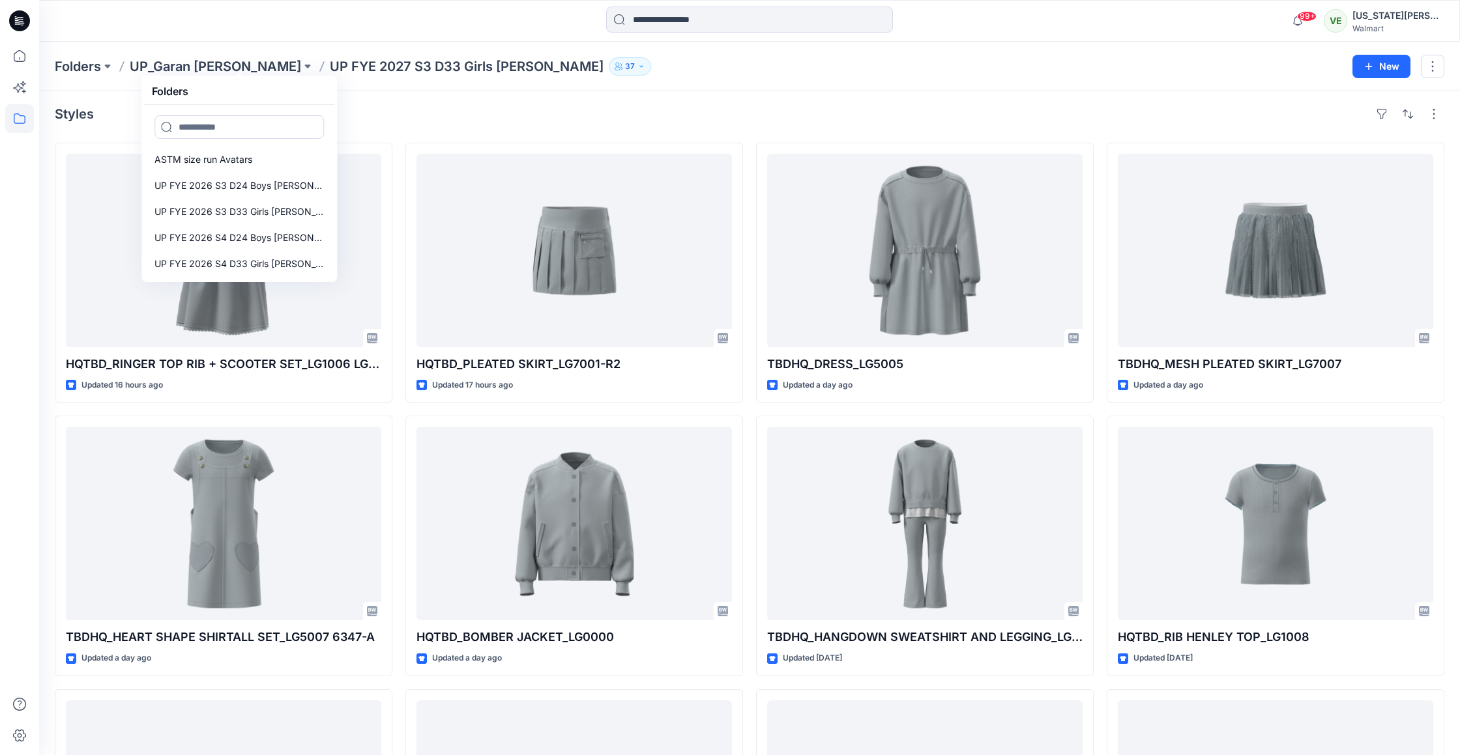
click at [158, 68] on p "UP_Garan [PERSON_NAME]" at bounding box center [215, 66] width 171 height 18
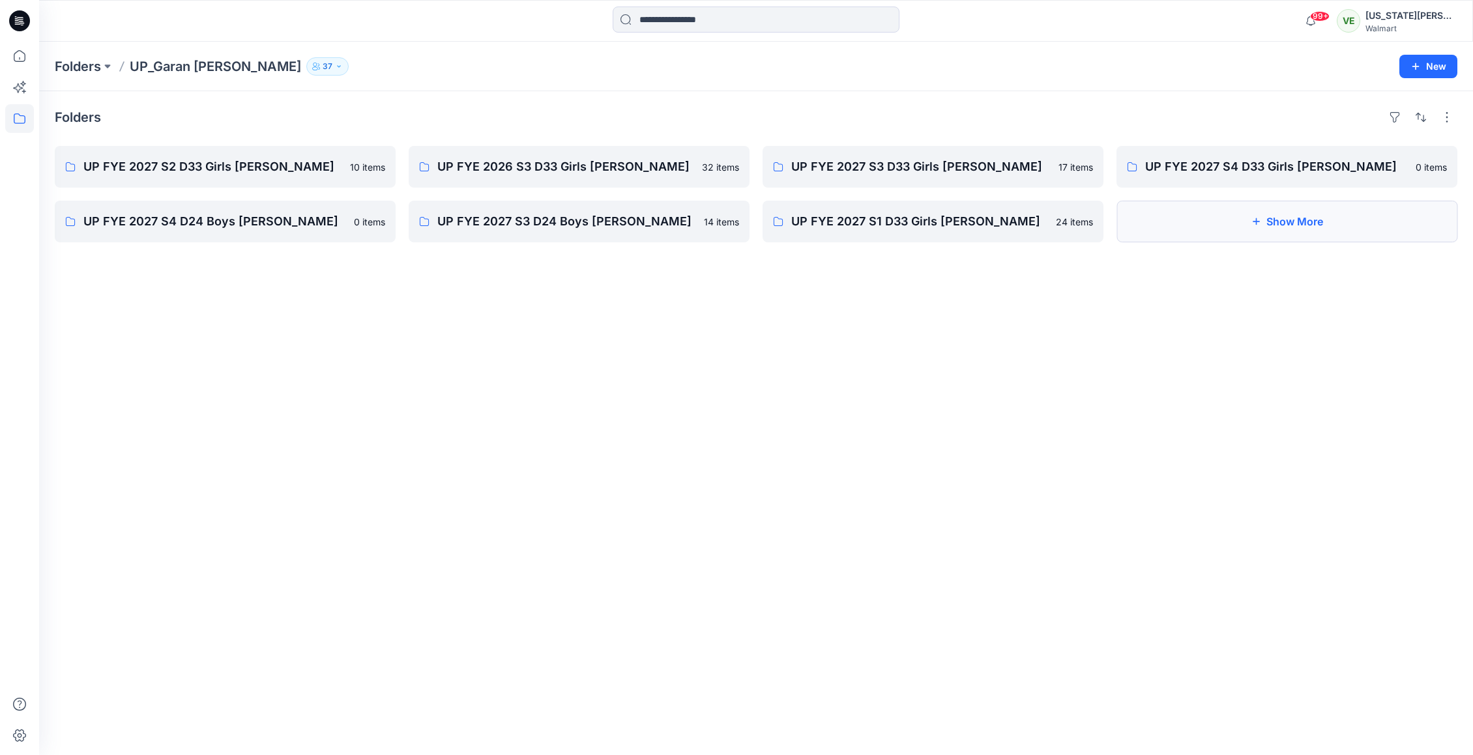
click at [1163, 220] on button "Show More" at bounding box center [1287, 222] width 341 height 42
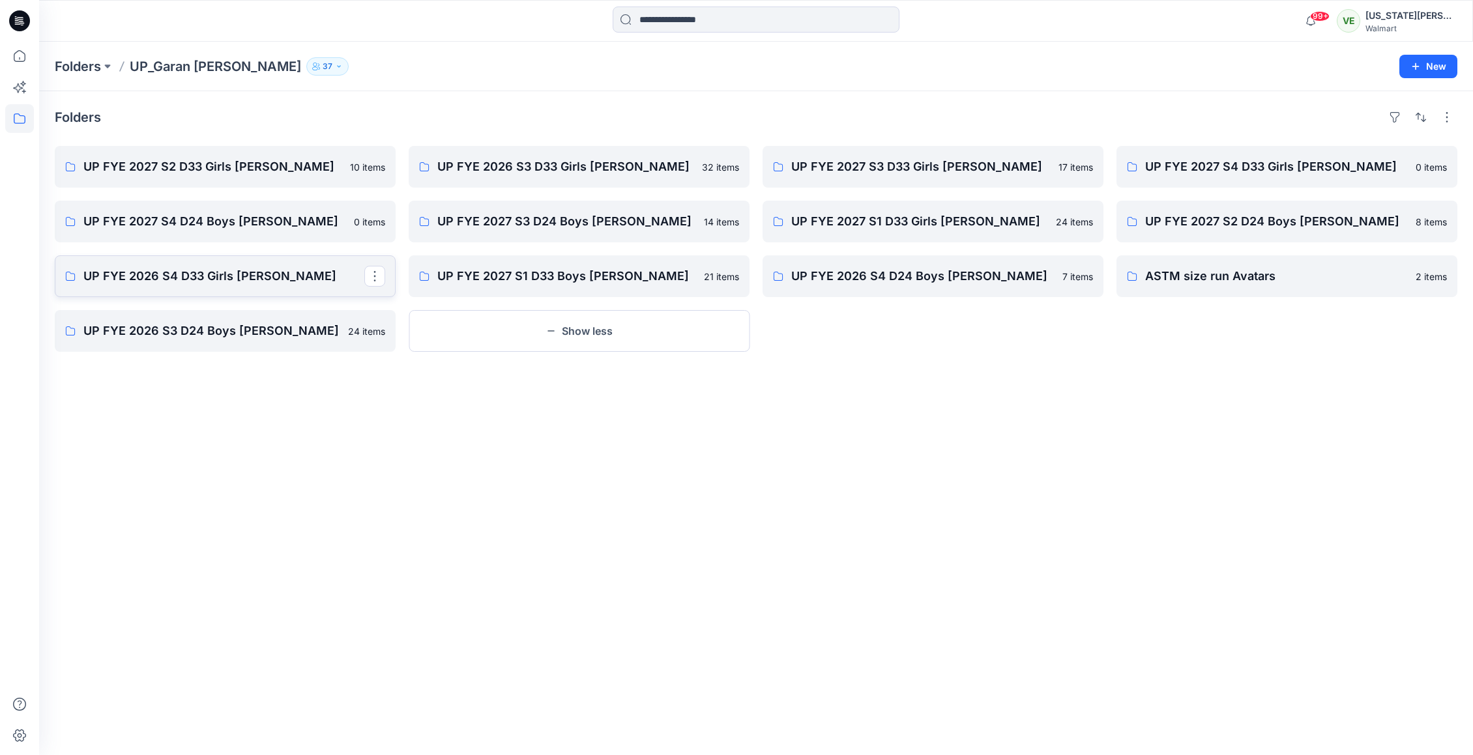
click at [280, 272] on p "UP FYE 2026 S4 D33 Girls Littles" at bounding box center [223, 276] width 281 height 18
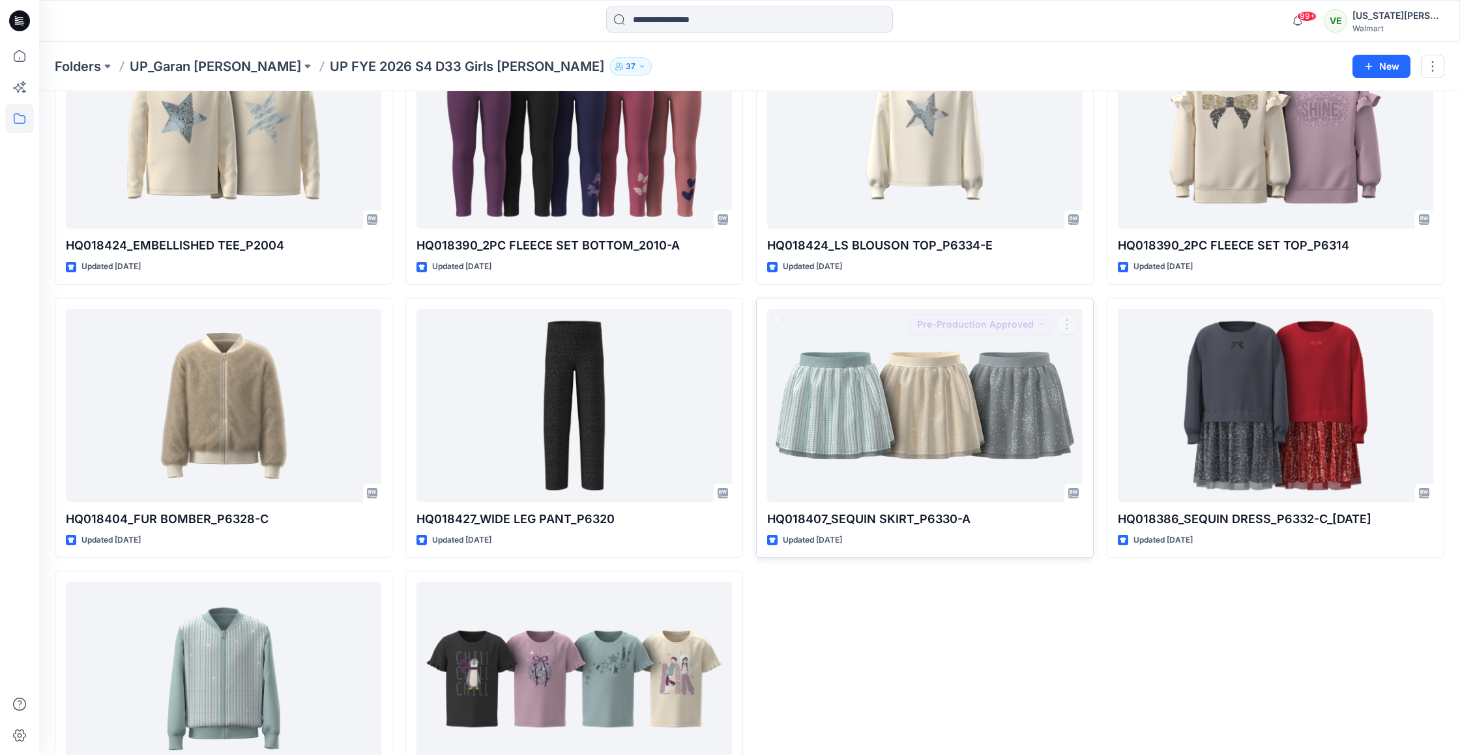
scroll to position [486, 0]
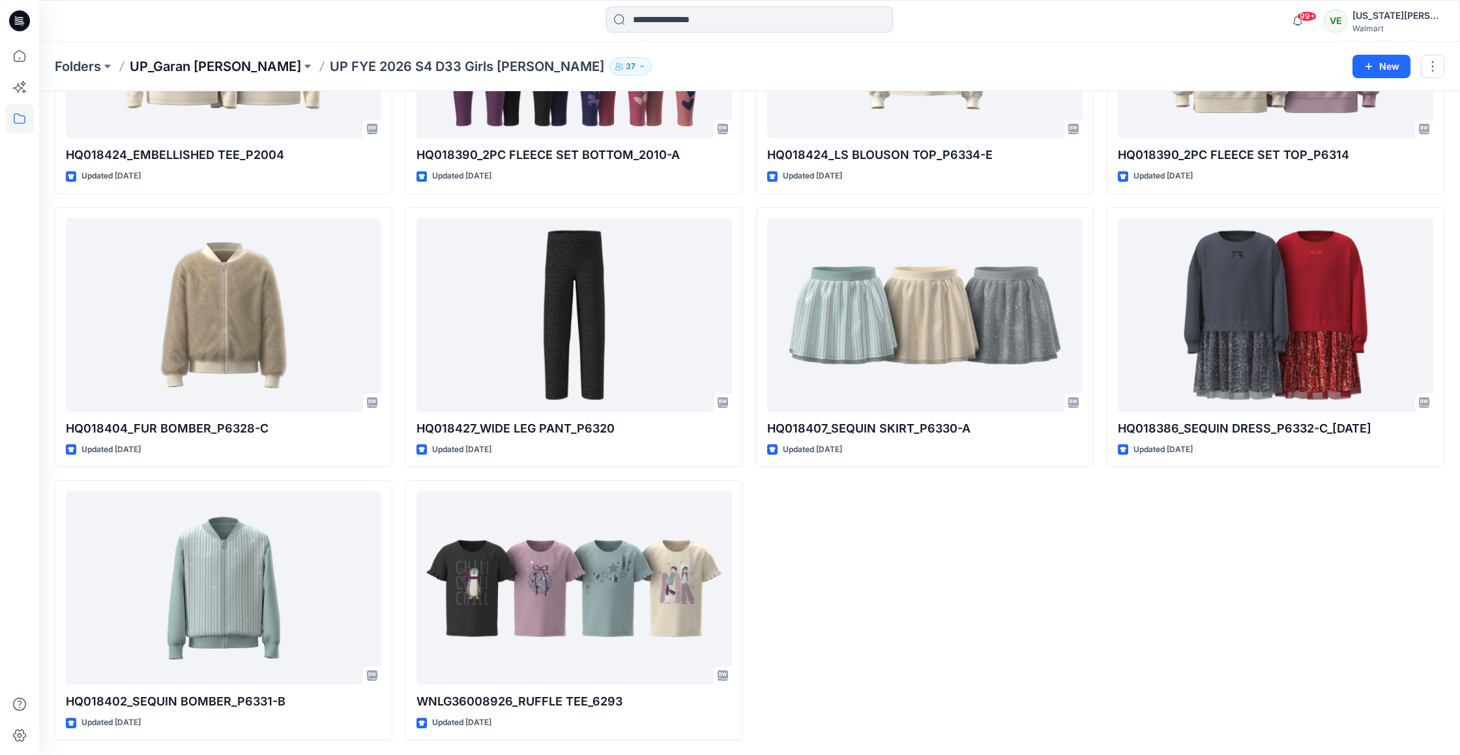
click at [222, 65] on p "UP_Garan [PERSON_NAME]" at bounding box center [215, 66] width 171 height 18
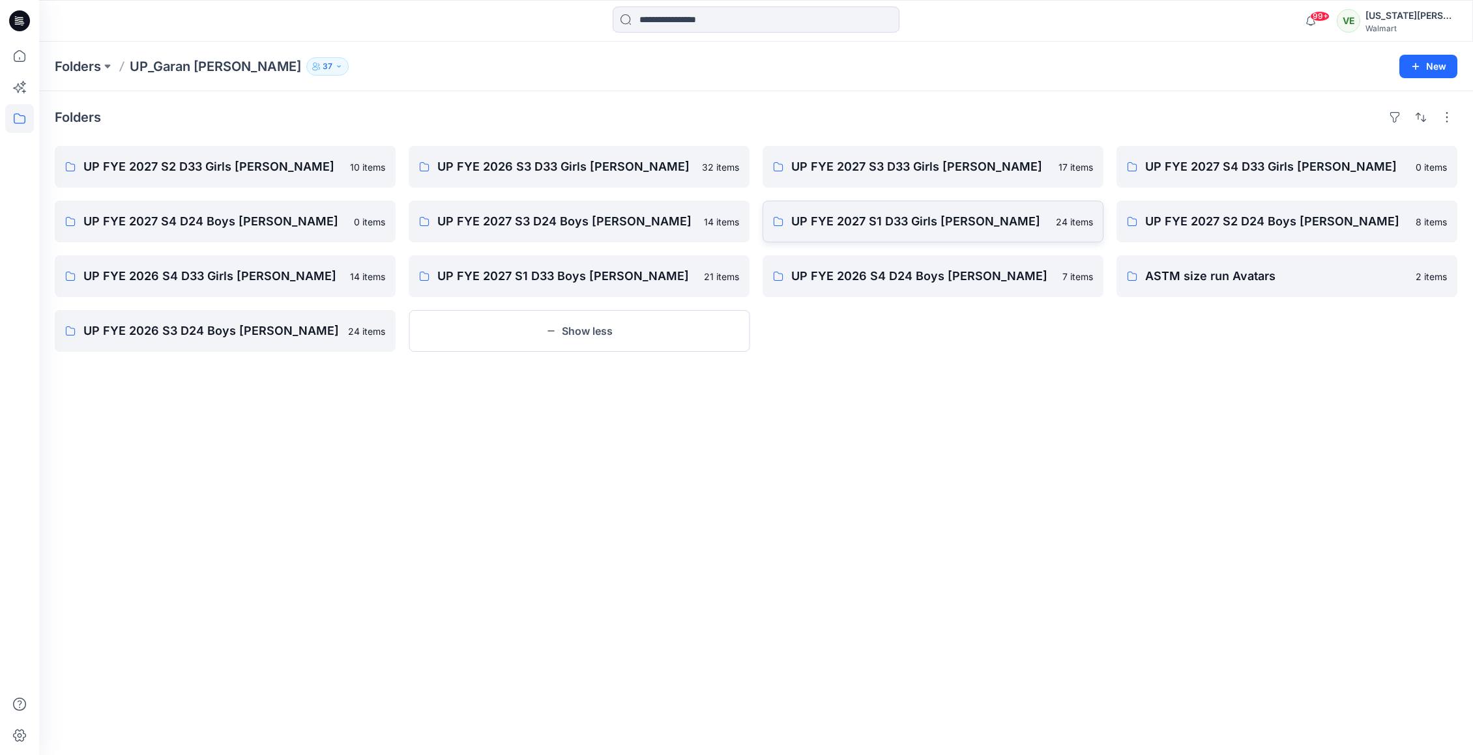
click at [1025, 229] on p "UP FYE 2027 S1 D33 Girls Littles" at bounding box center [919, 221] width 257 height 18
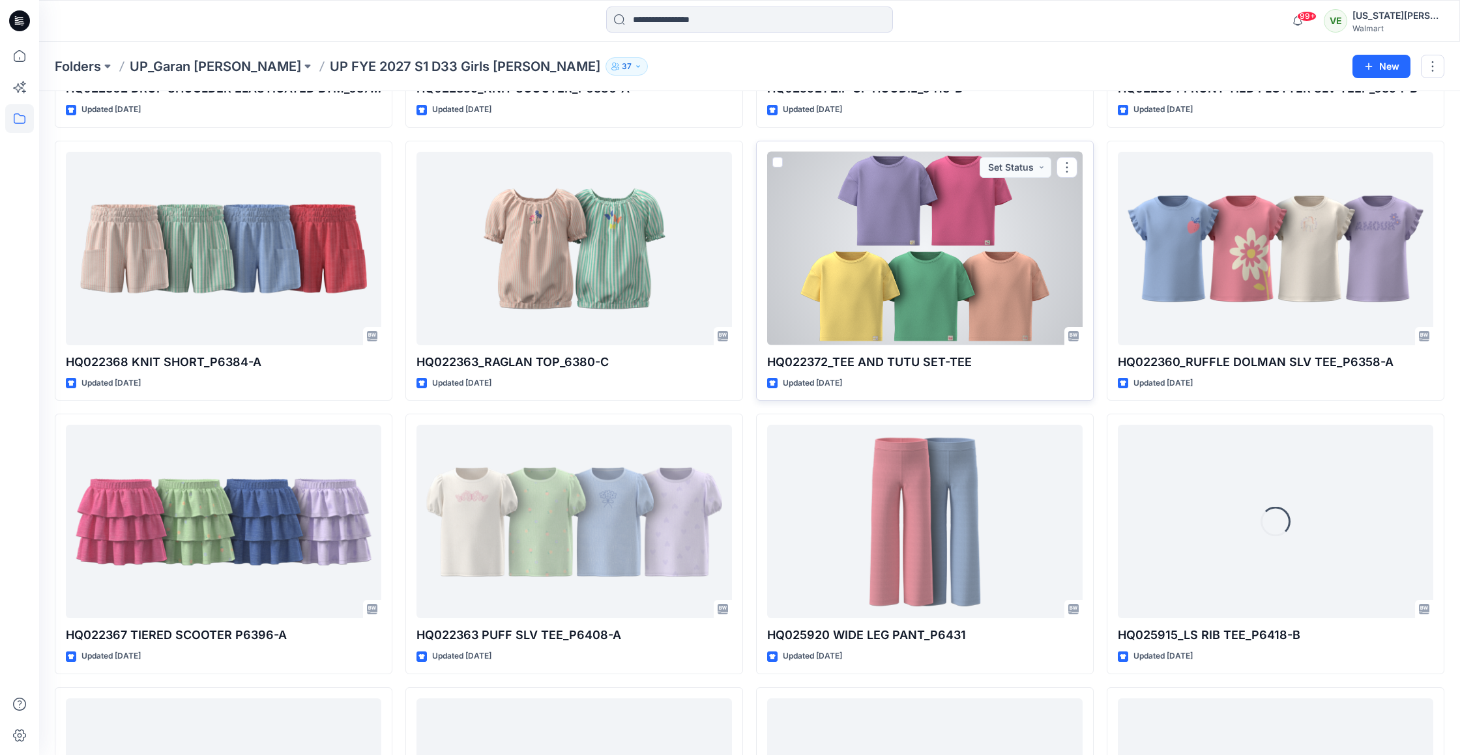
scroll to position [561, 0]
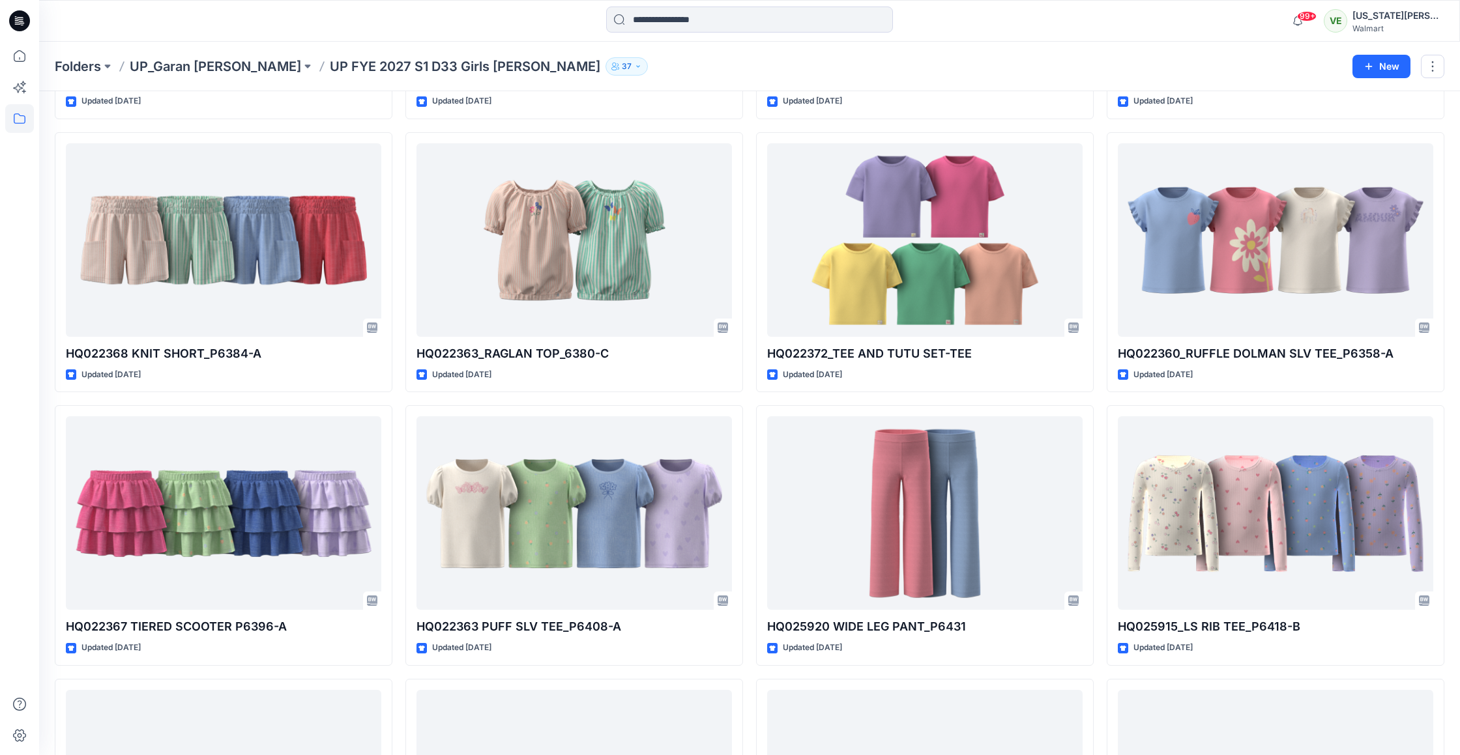
click at [189, 70] on p "UP_Garan [PERSON_NAME]" at bounding box center [215, 66] width 171 height 18
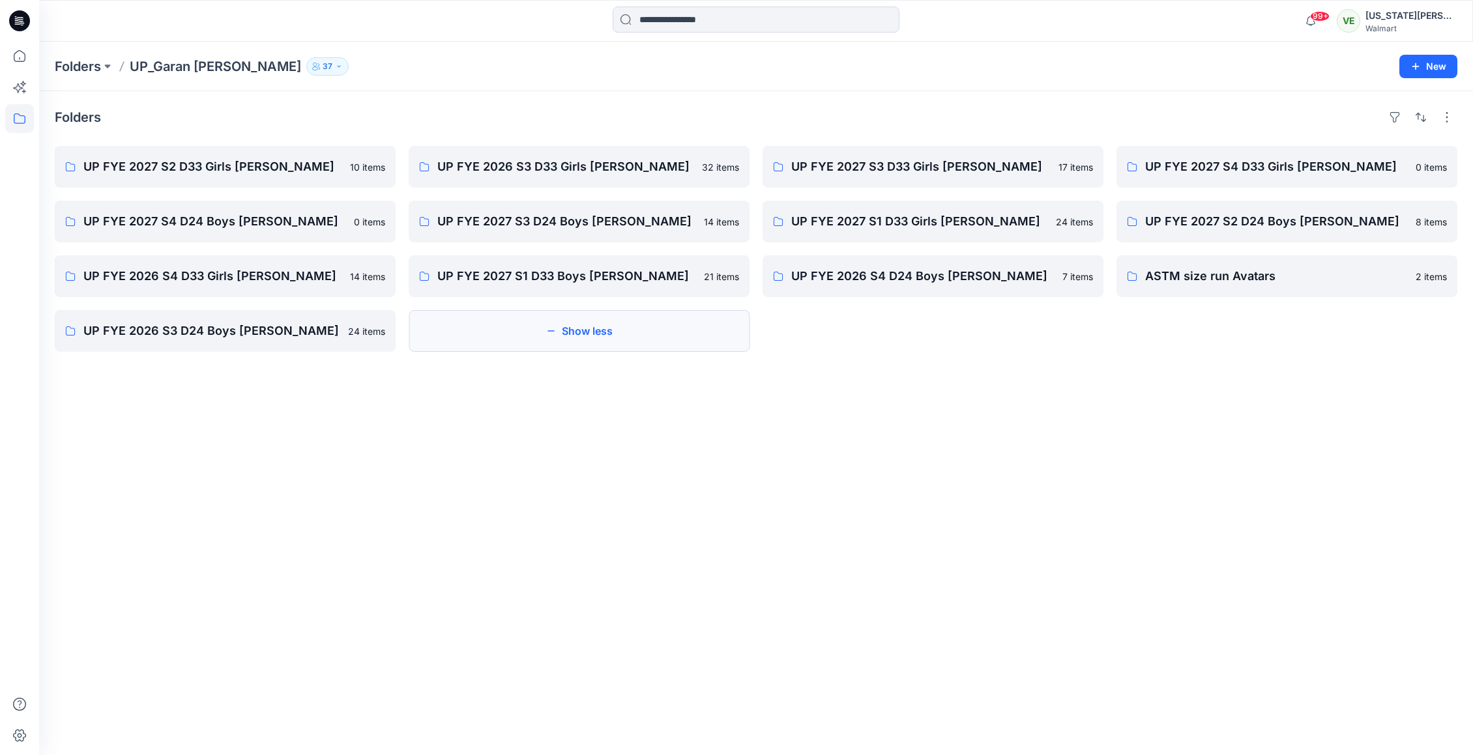
click at [527, 338] on button "Show less" at bounding box center [579, 331] width 341 height 42
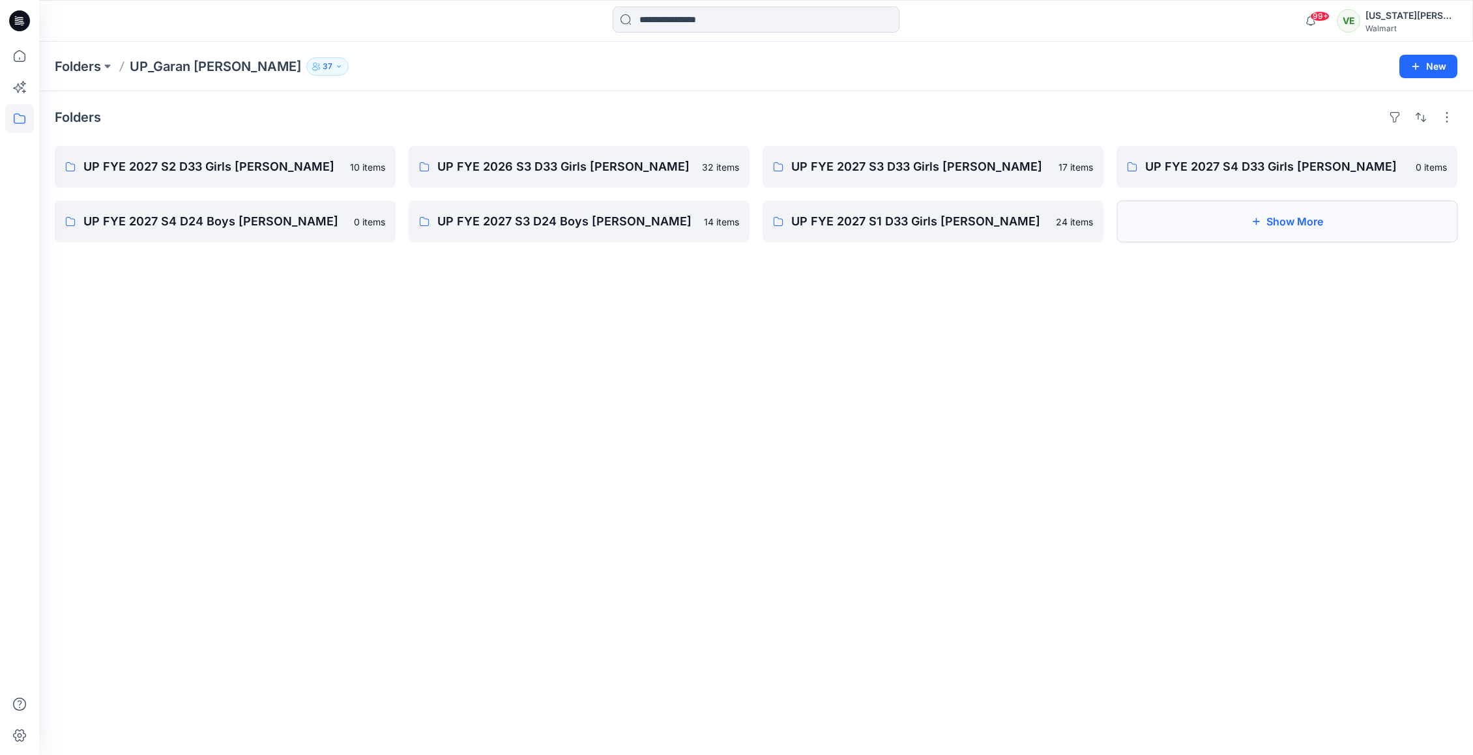
click at [1164, 227] on button "Show More" at bounding box center [1287, 222] width 341 height 42
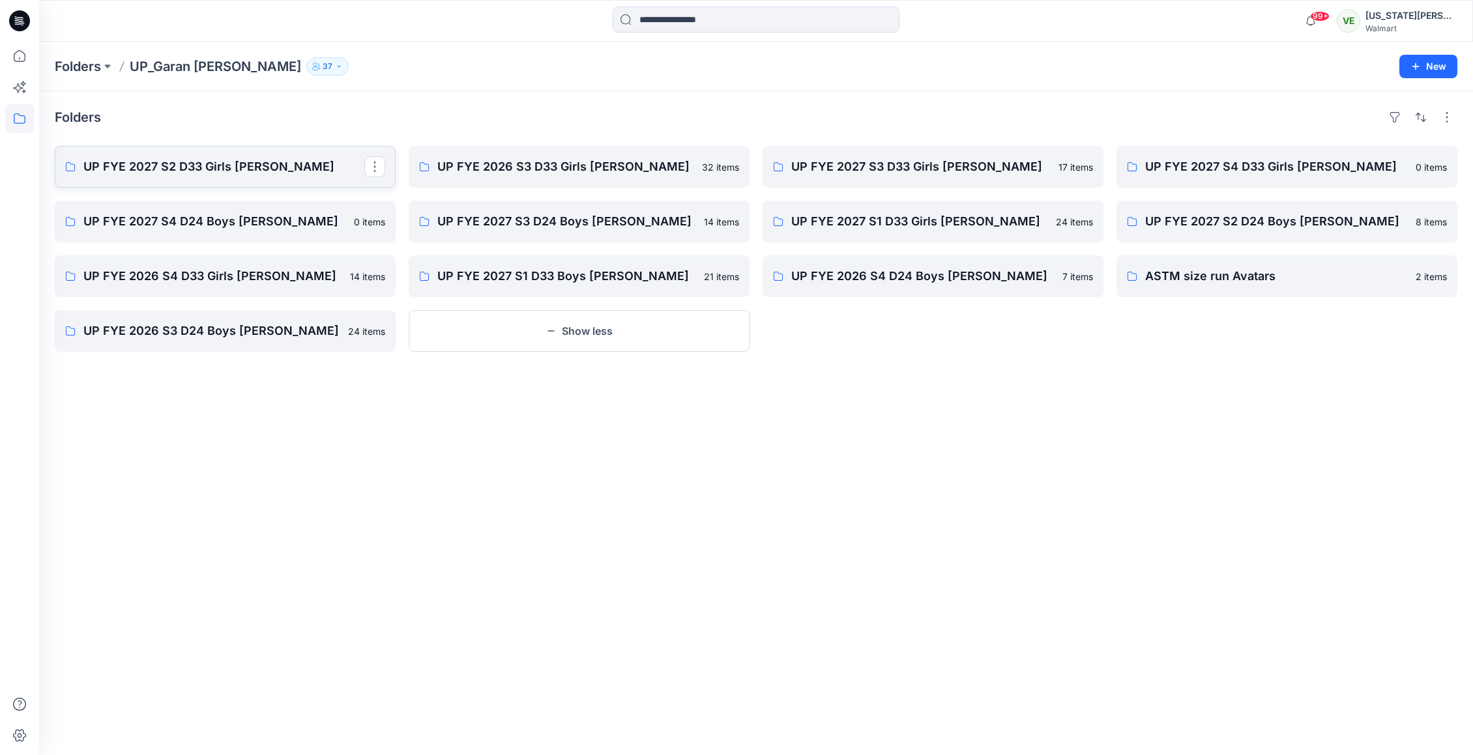
click at [304, 171] on p "UP FYE 2027 S2 D33 Girls Littles" at bounding box center [223, 167] width 281 height 18
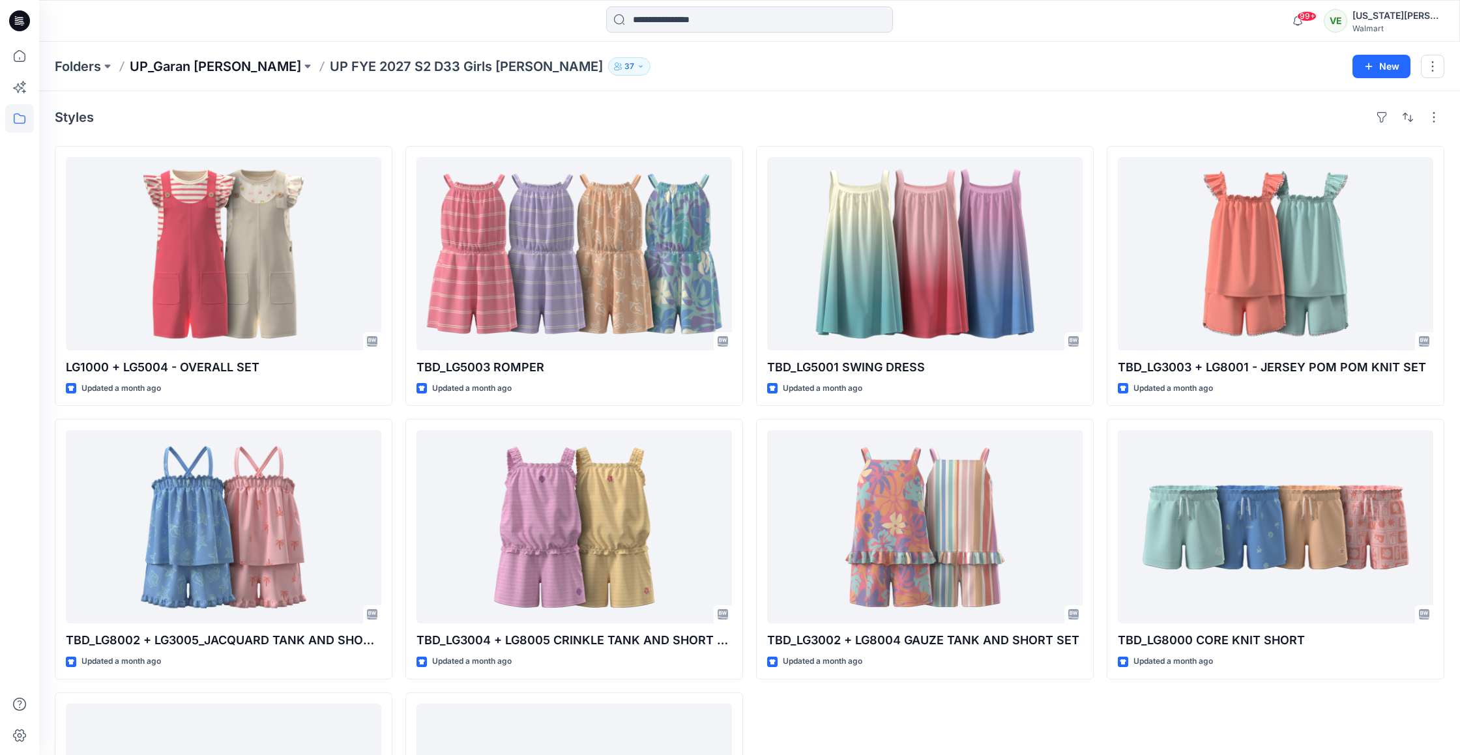
click at [173, 72] on p "UP_Garan [PERSON_NAME]" at bounding box center [215, 66] width 171 height 18
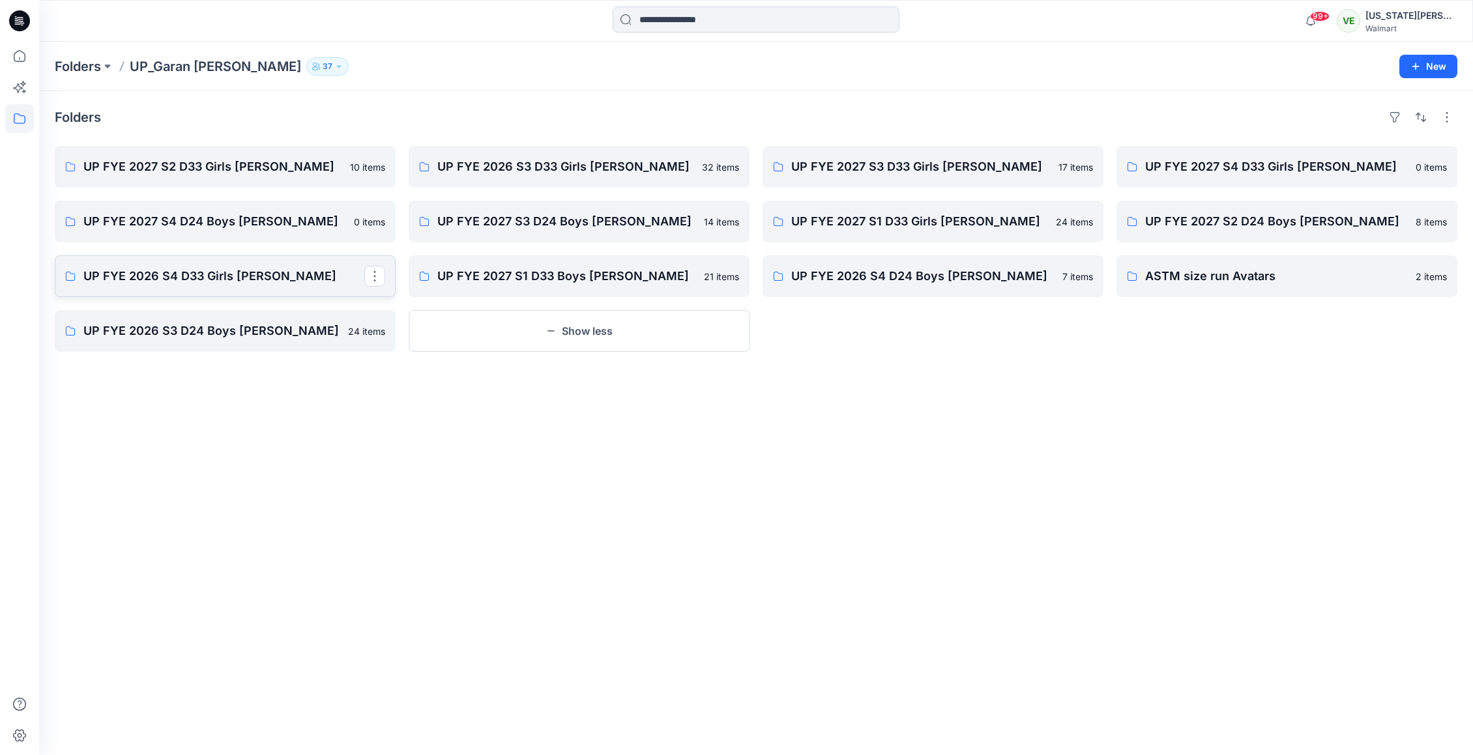
click at [292, 280] on p "UP FYE 2026 S4 D33 Girls Littles" at bounding box center [223, 276] width 281 height 18
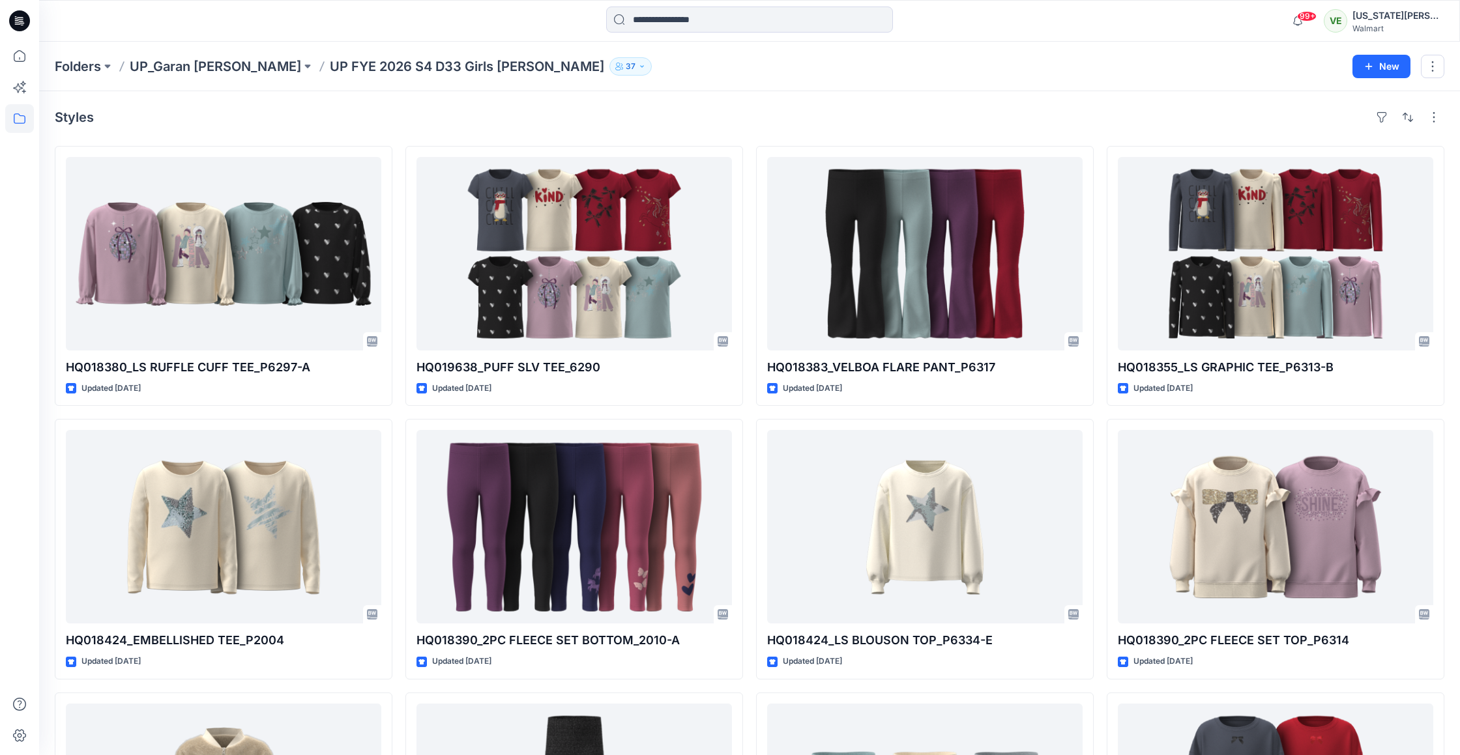
click at [197, 61] on p "UP_Garan [PERSON_NAME]" at bounding box center [215, 66] width 171 height 18
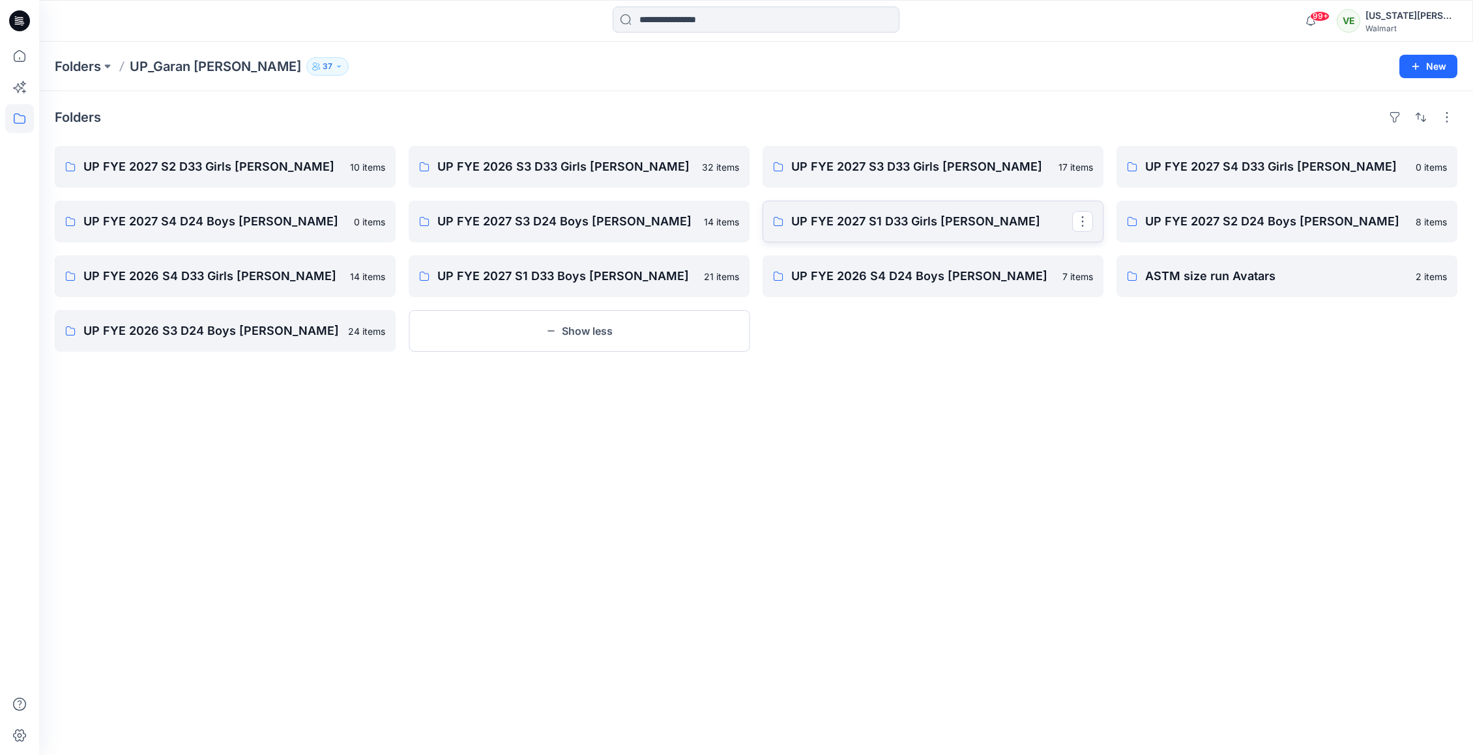
click at [941, 222] on p "UP FYE 2027 S1 D33 Girls Littles" at bounding box center [931, 221] width 281 height 18
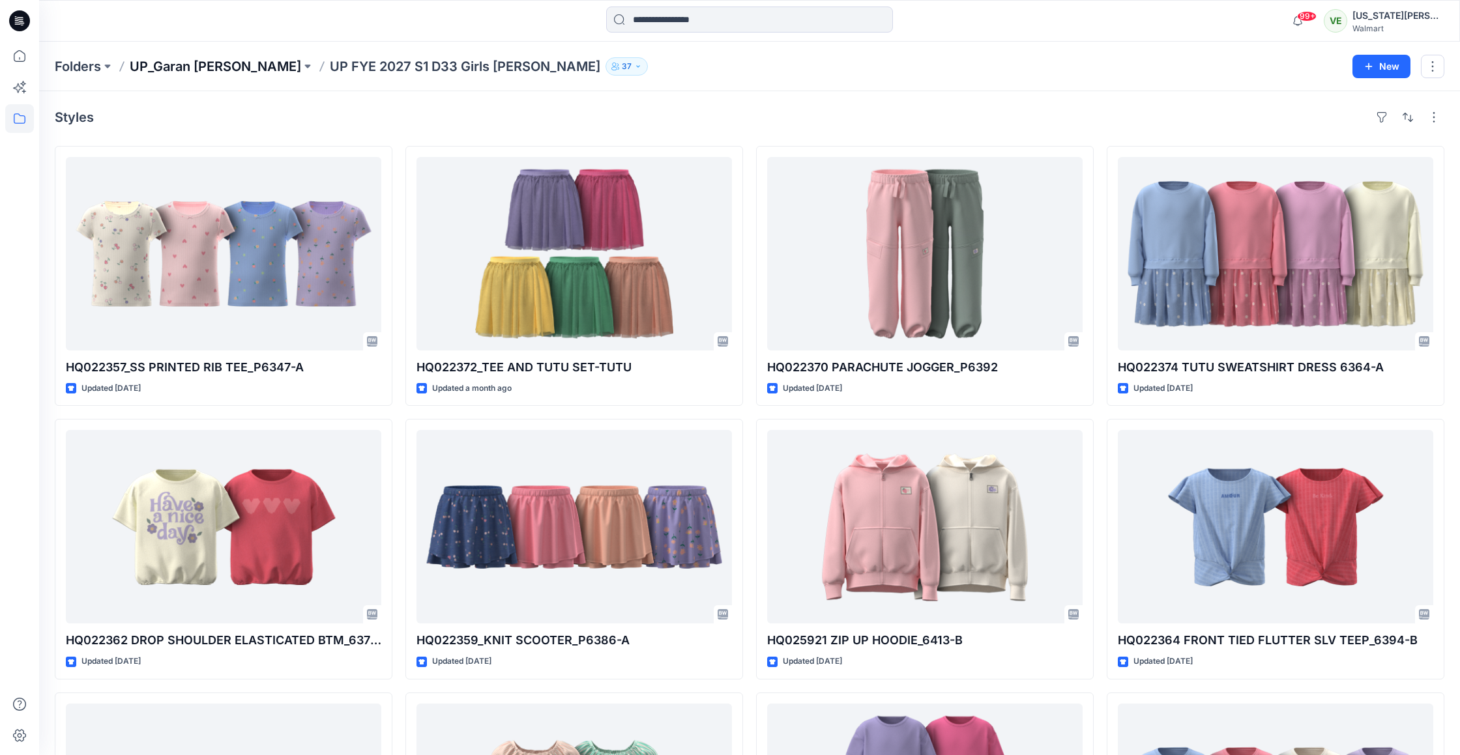
click at [190, 70] on p "UP_Garan [PERSON_NAME]" at bounding box center [215, 66] width 171 height 18
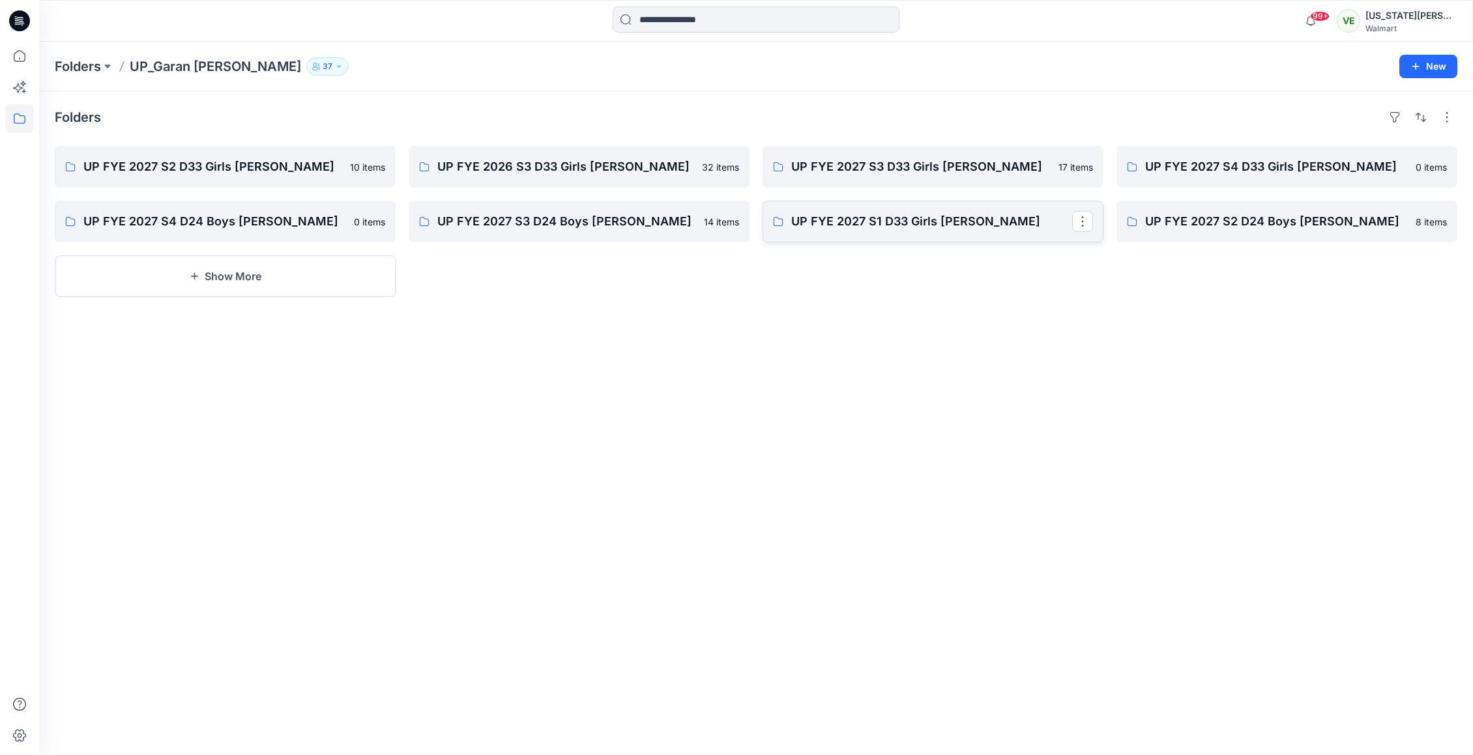
click at [1028, 238] on link "UP FYE 2027 S1 D33 Girls Littles" at bounding box center [933, 222] width 341 height 42
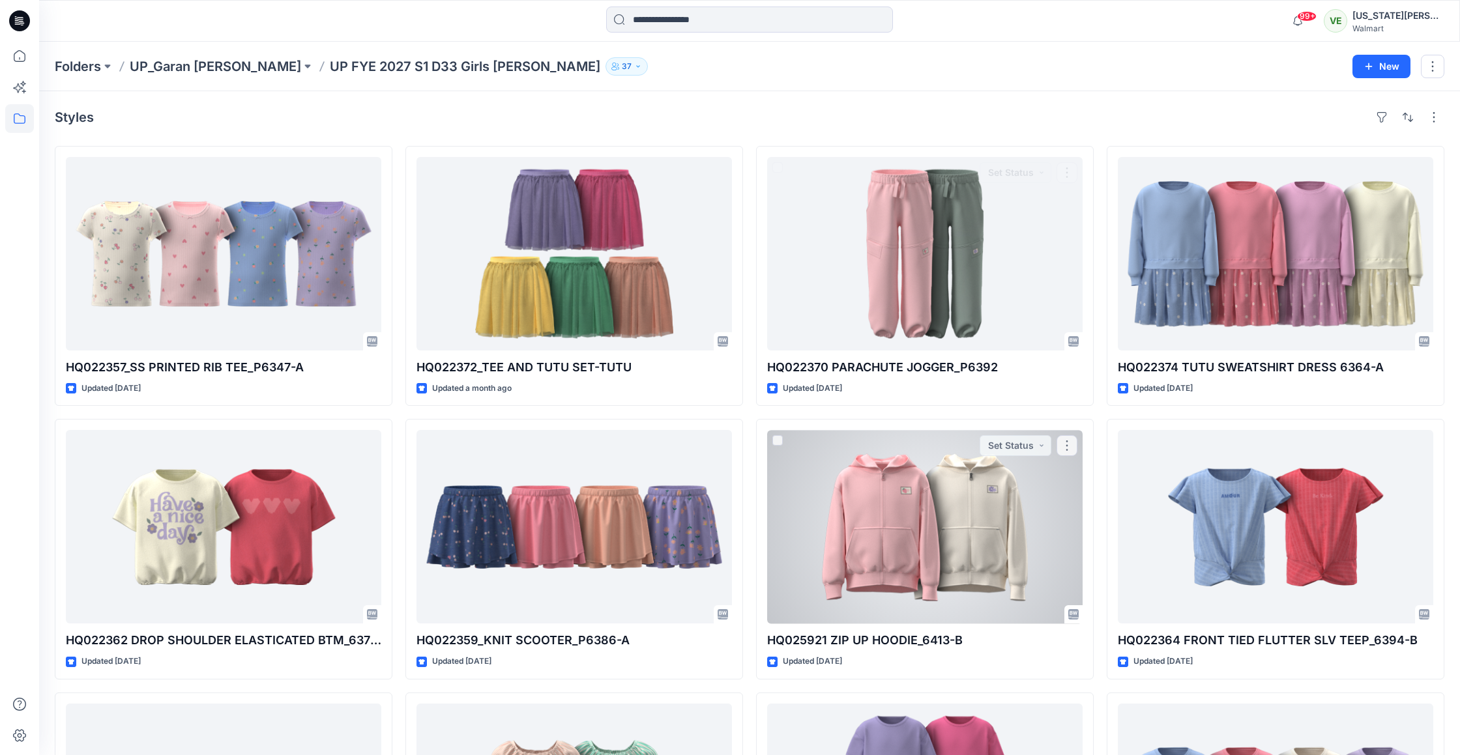
scroll to position [852, 0]
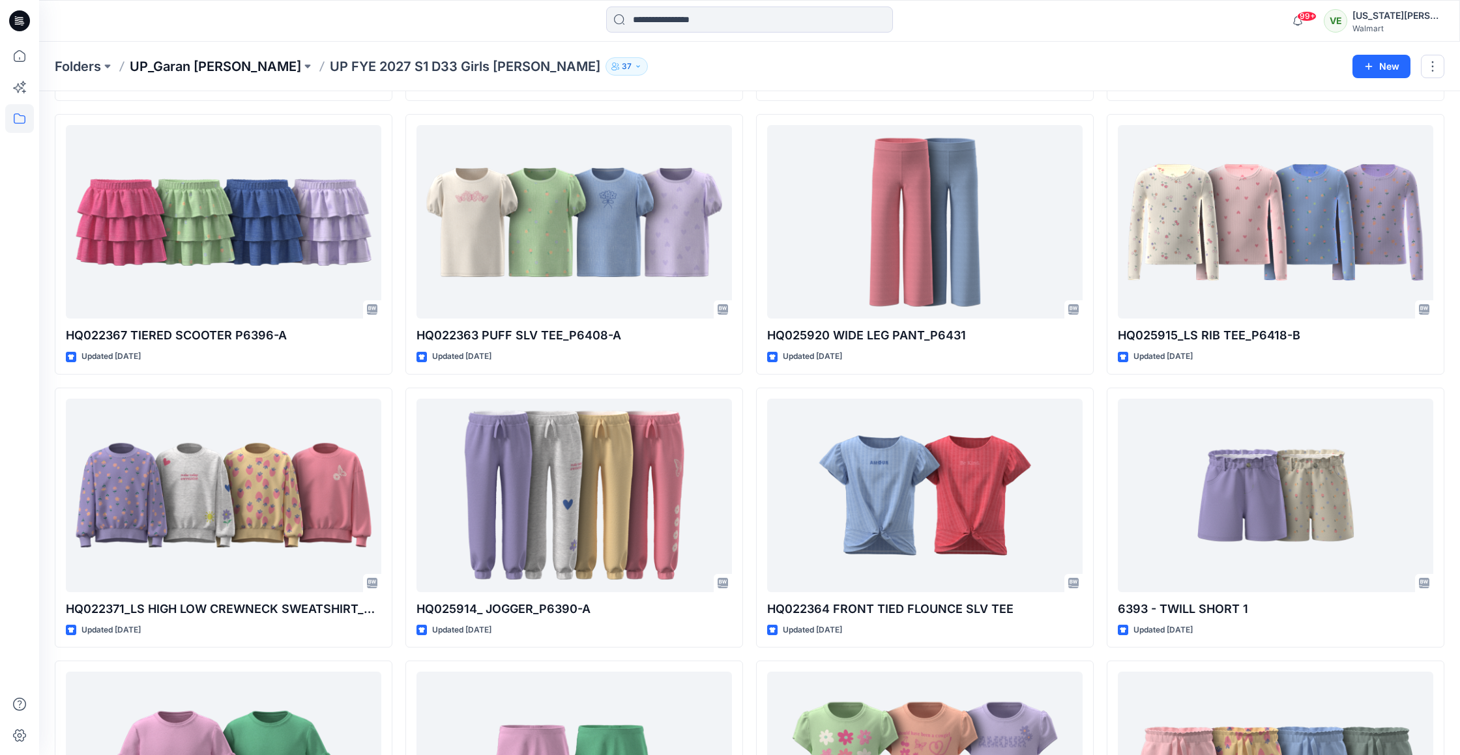
click at [179, 69] on p "UP_Garan [PERSON_NAME]" at bounding box center [215, 66] width 171 height 18
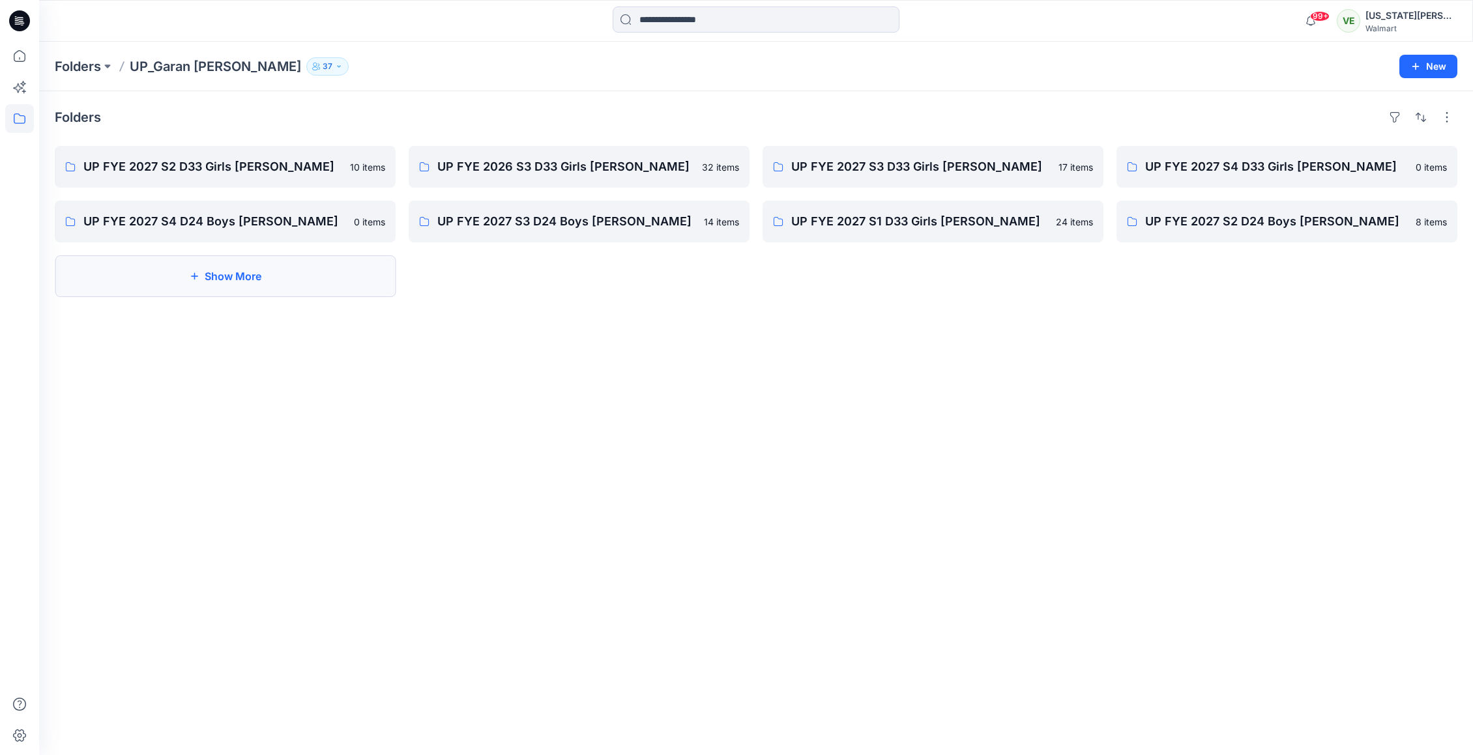
click at [332, 269] on button "Show More" at bounding box center [225, 277] width 341 height 42
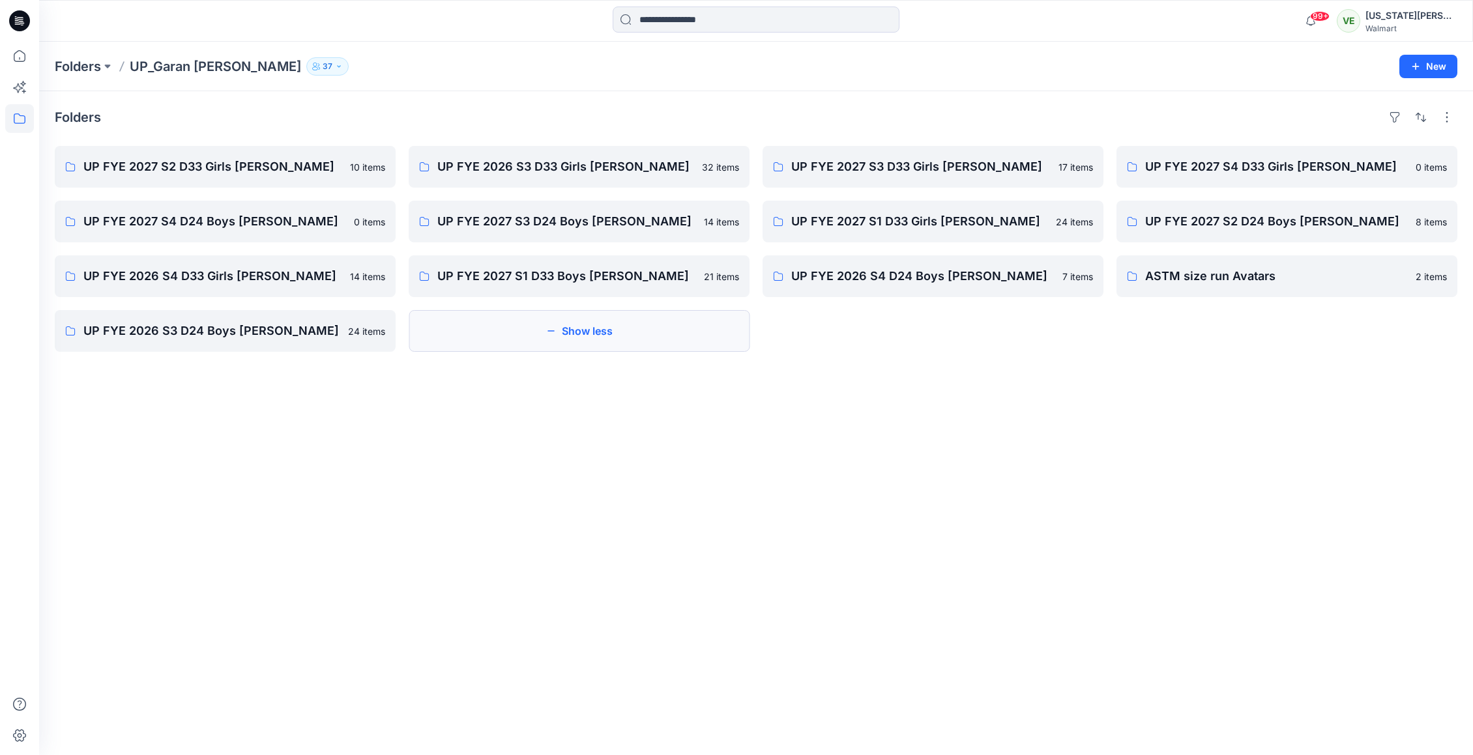
click at [476, 349] on button "Show less" at bounding box center [579, 331] width 341 height 42
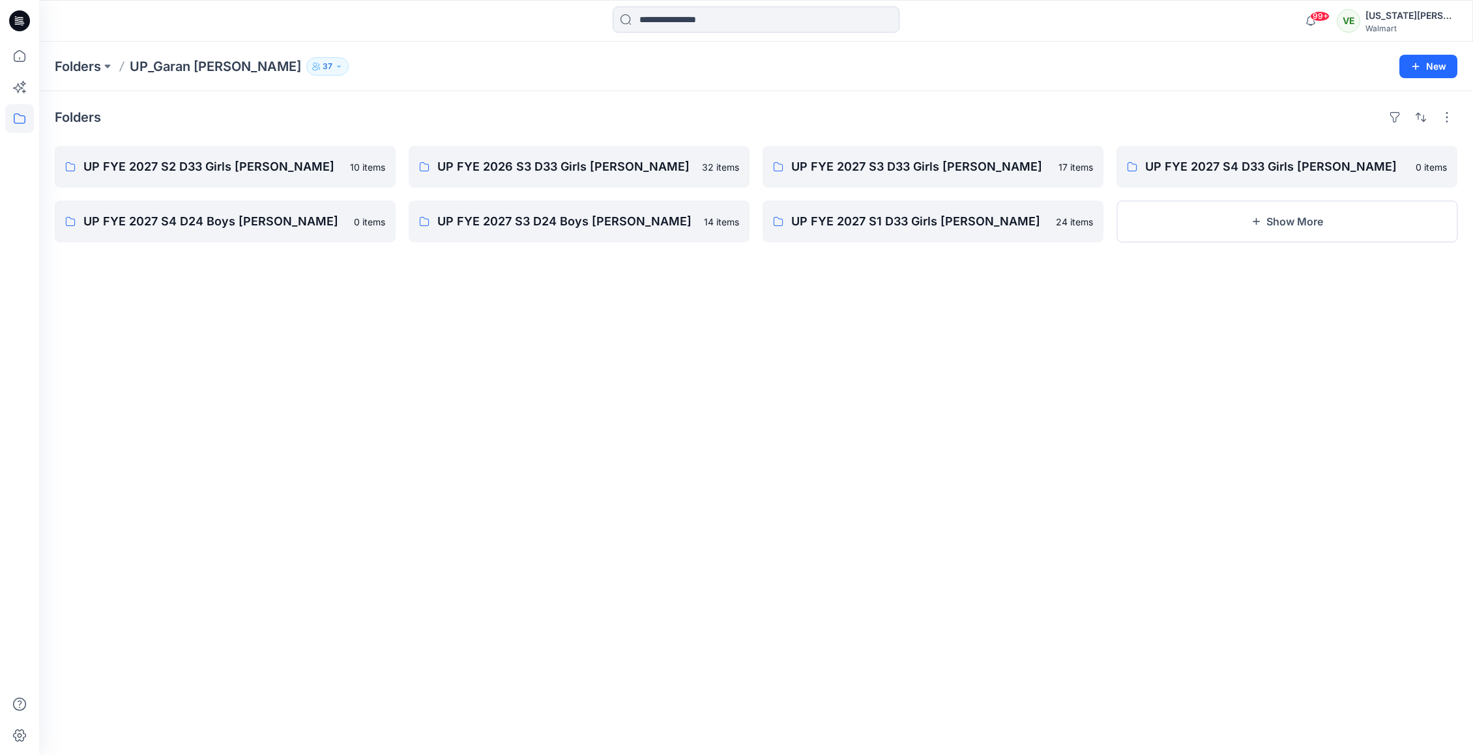
click at [1156, 242] on div "Folders UP FYE 2027 S2 D33 Girls Littles 10 items UP FYE 2027 S4 D24 Boys Littl…" at bounding box center [756, 423] width 1434 height 664
click at [1161, 231] on button "Show More" at bounding box center [1287, 222] width 341 height 42
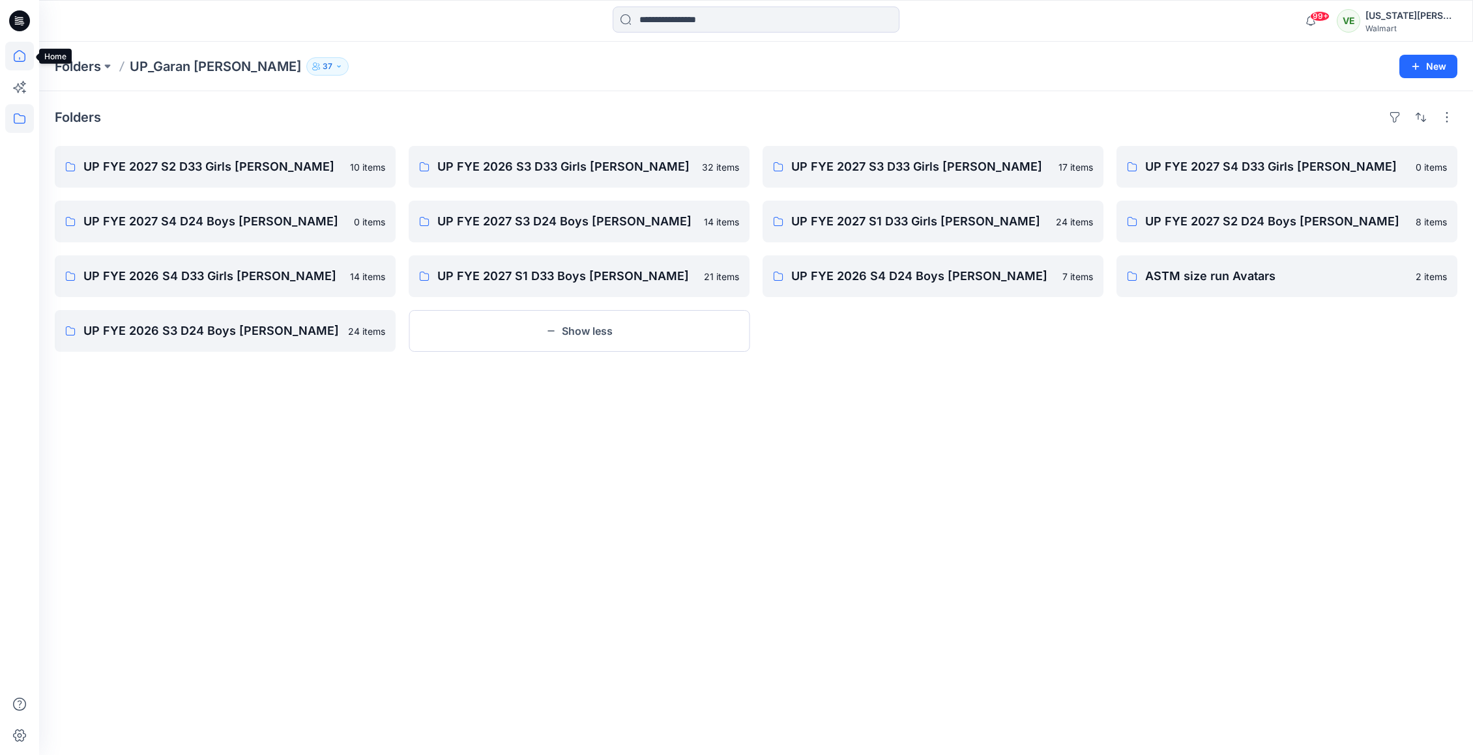
click at [15, 50] on icon at bounding box center [19, 56] width 29 height 29
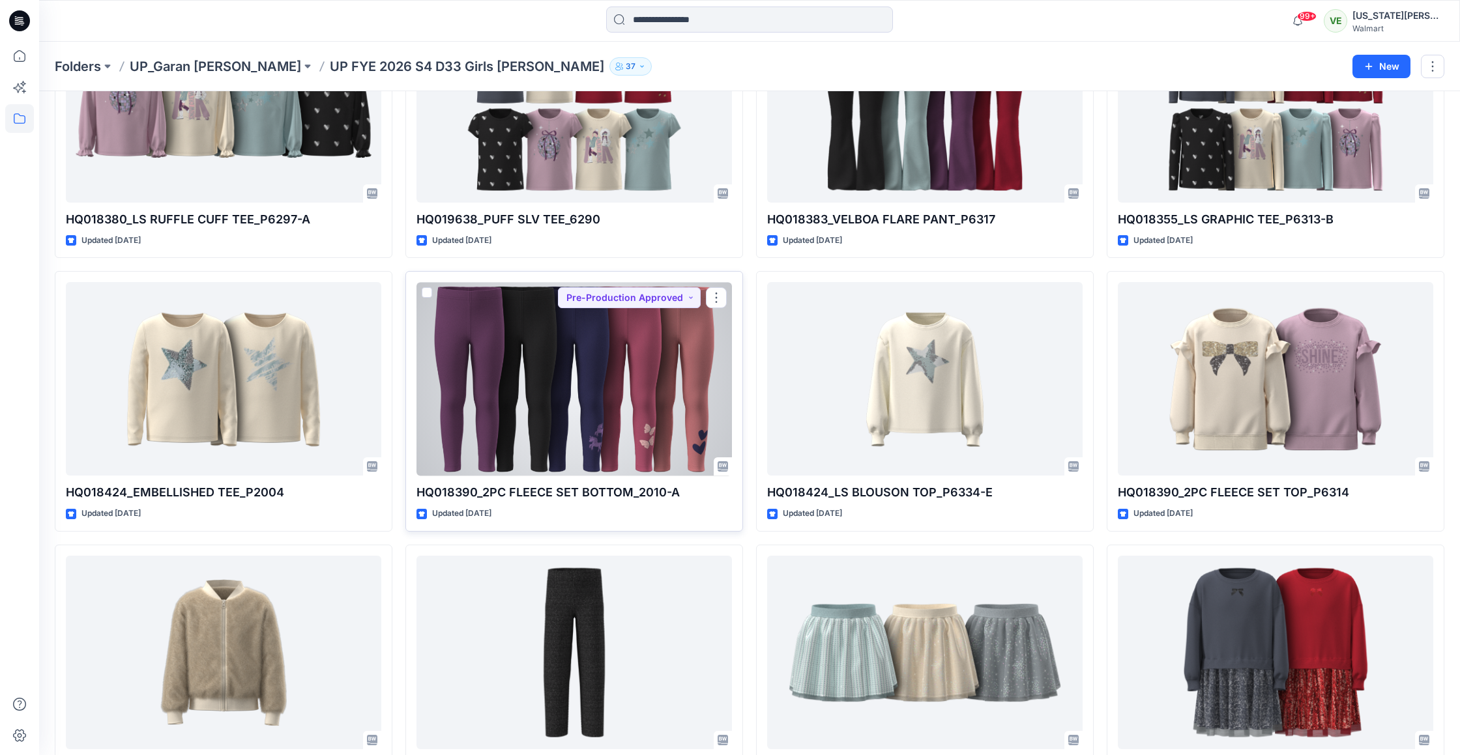
scroll to position [259, 0]
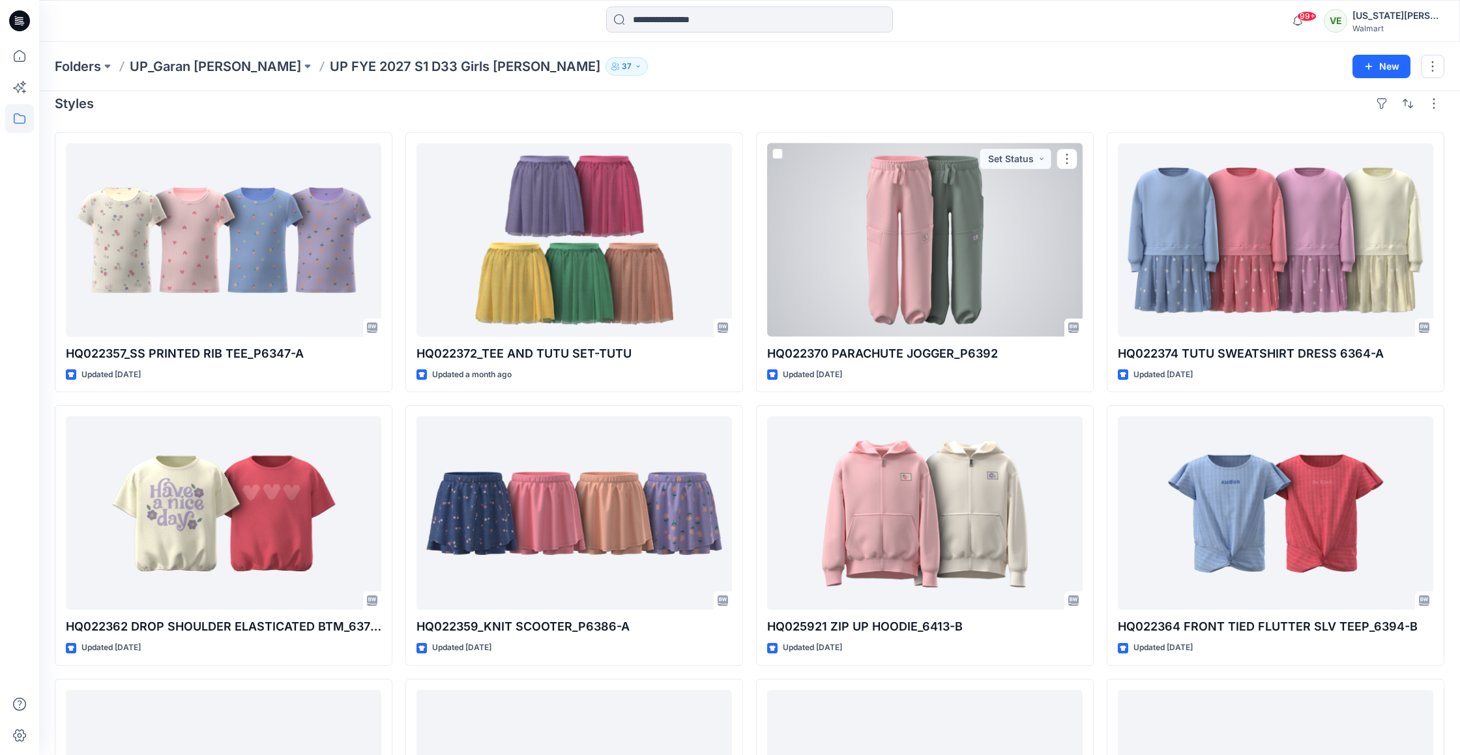
scroll to position [20, 0]
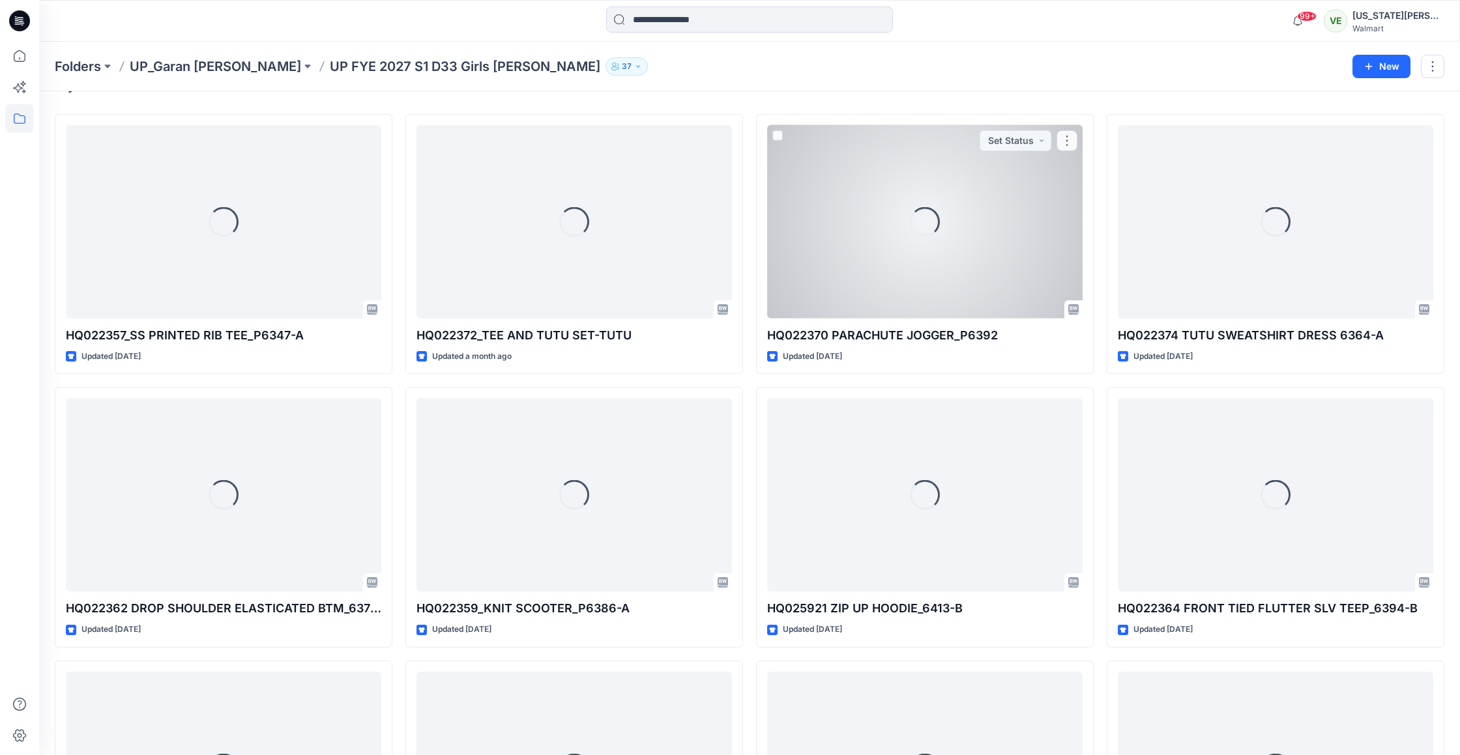
scroll to position [237, 0]
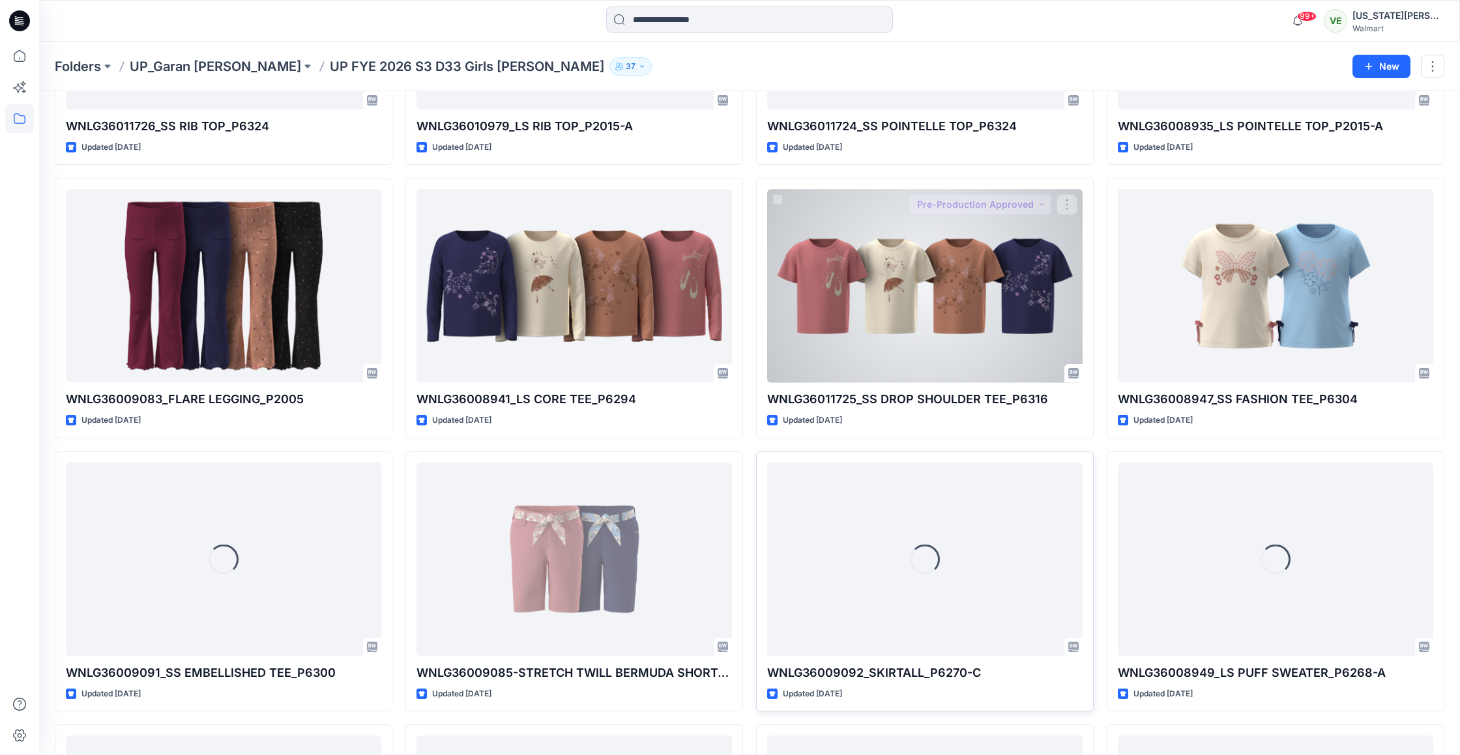
scroll to position [1579, 0]
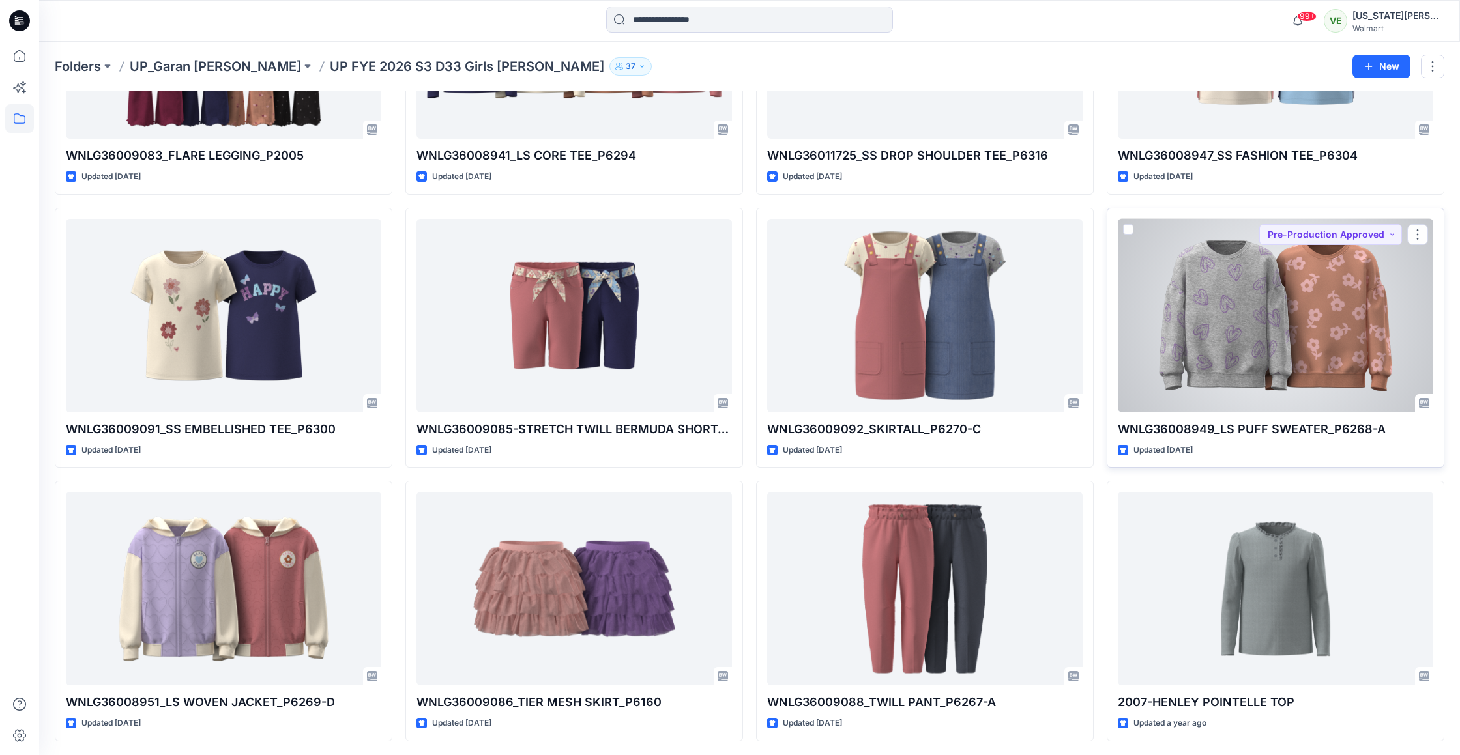
click at [1217, 314] on div at bounding box center [1275, 316] width 315 height 194
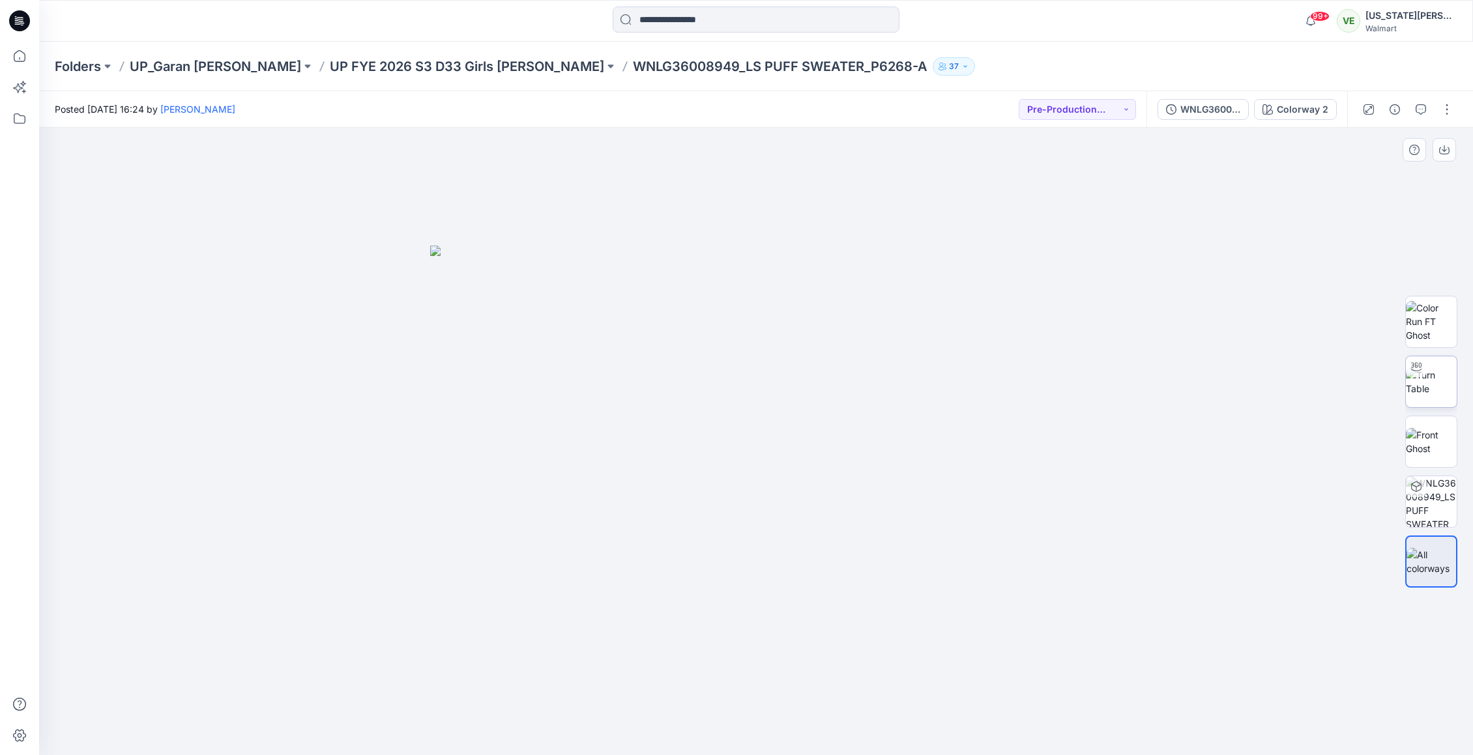
click at [1441, 372] on img at bounding box center [1431, 381] width 51 height 27
drag, startPoint x: 774, startPoint y: 526, endPoint x: 758, endPoint y: 440, distance: 87.5
click at [758, 440] on img at bounding box center [756, 313] width 961 height 884
